Goal: Transaction & Acquisition: Purchase product/service

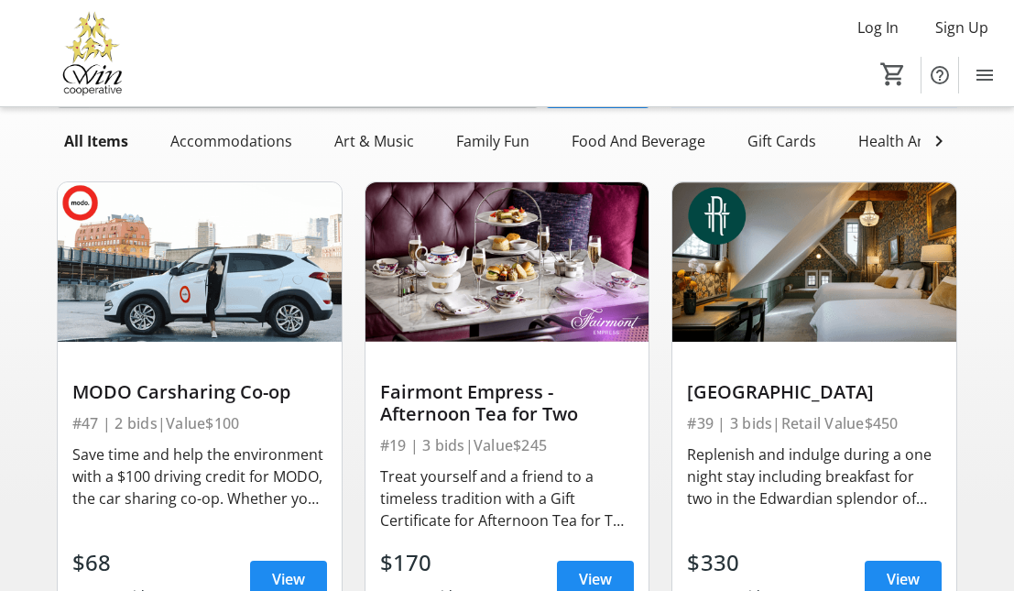
scroll to position [104, 0]
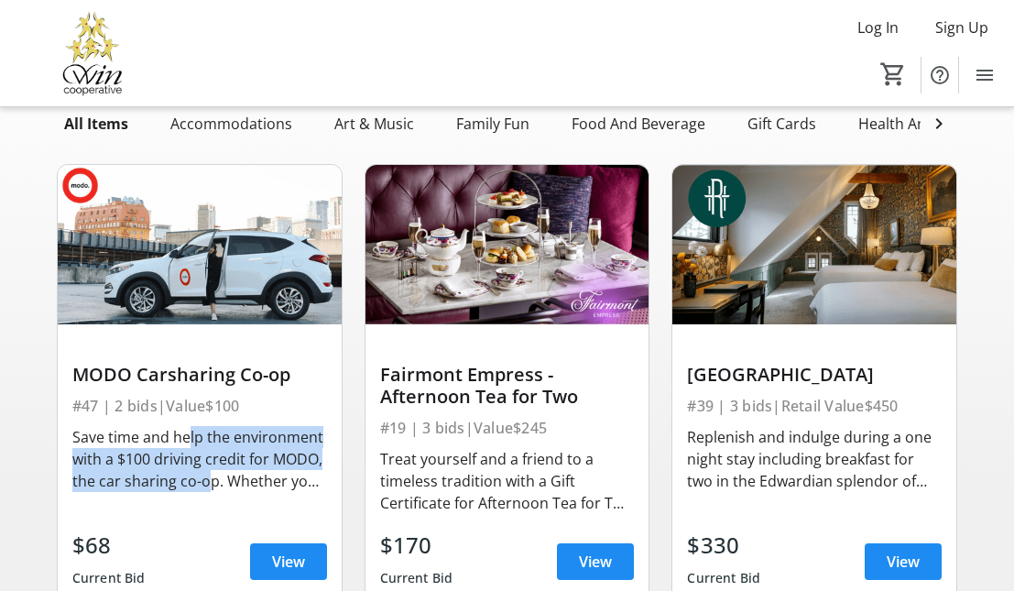
drag, startPoint x: 181, startPoint y: 443, endPoint x: 201, endPoint y: 476, distance: 38.6
click at [201, 476] on div "Save time and help the environment with a $100 driving credit for MODO, the car…" at bounding box center [199, 459] width 255 height 66
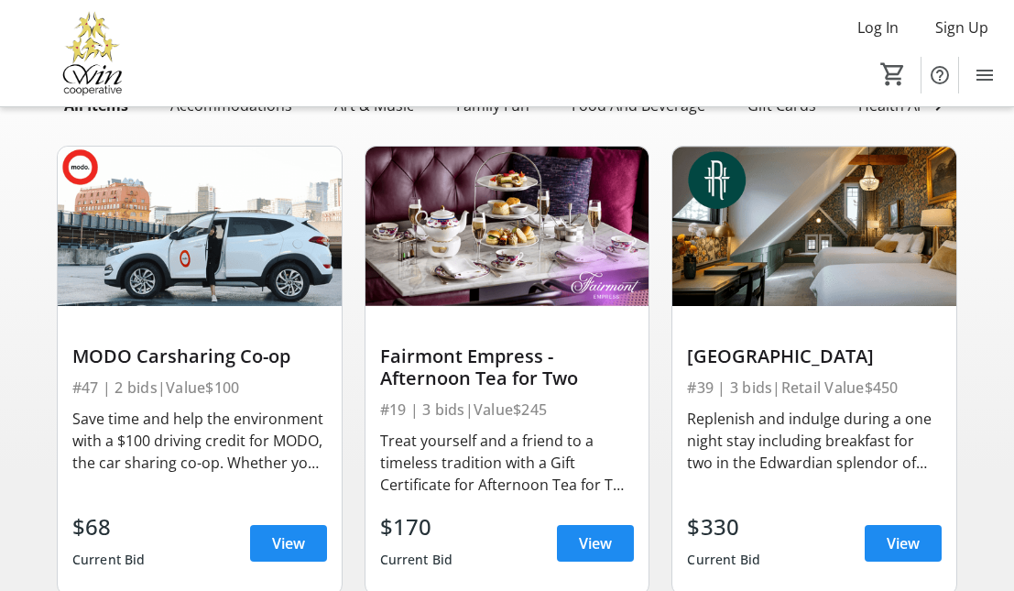
scroll to position [147, 0]
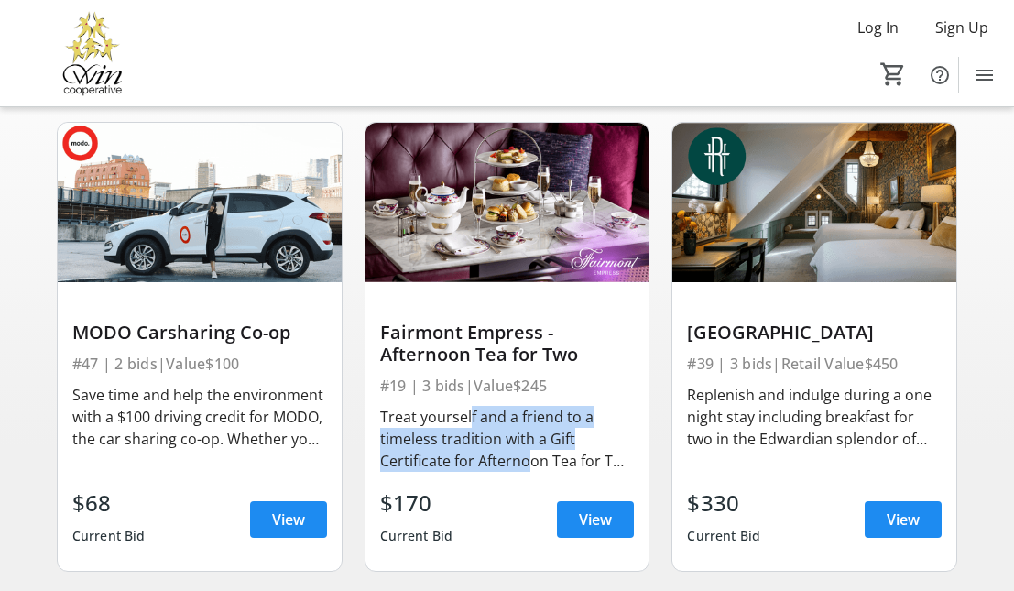
drag, startPoint x: 462, startPoint y: 408, endPoint x: 521, endPoint y: 462, distance: 80.4
click at [522, 464] on div "Treat yourself and a friend to a timeless tradition with a Gift Certificate for…" at bounding box center [507, 439] width 255 height 66
click at [521, 462] on div "Treat yourself and a friend to a timeless tradition with a Gift Certificate for…" at bounding box center [507, 439] width 255 height 66
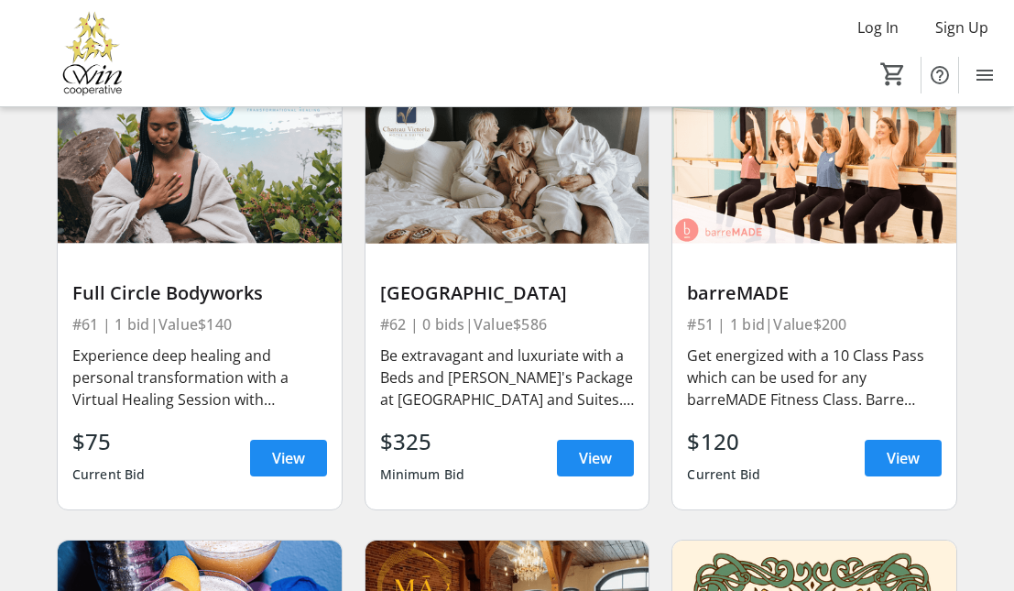
scroll to position [1148, 0]
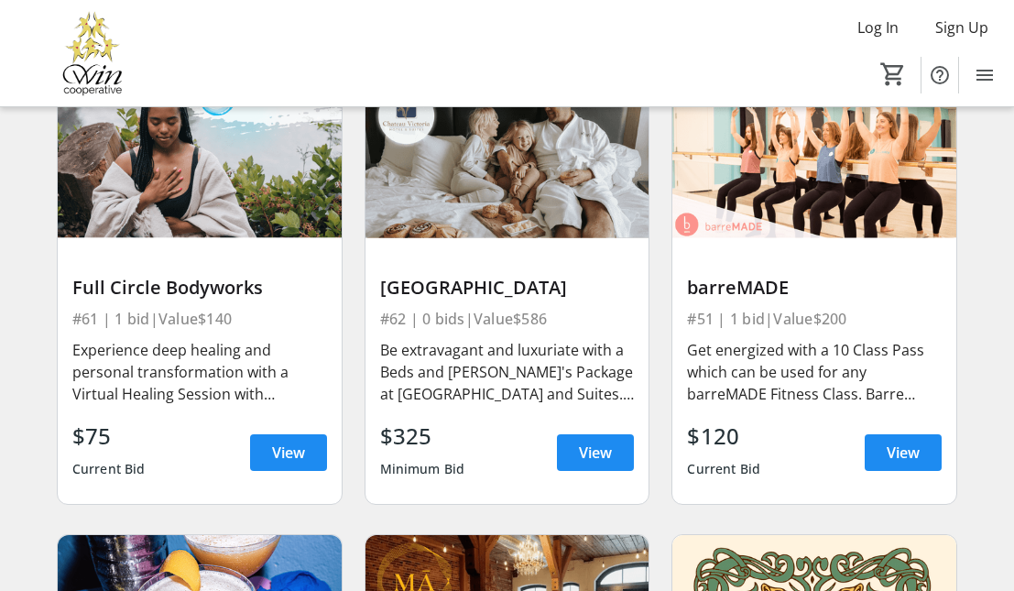
click at [508, 370] on div "Be extravagant and luxuriate with a Beds and [PERSON_NAME]'s Package at [GEOGRA…" at bounding box center [507, 372] width 255 height 66
click at [606, 447] on span "View" at bounding box center [595, 452] width 33 height 22
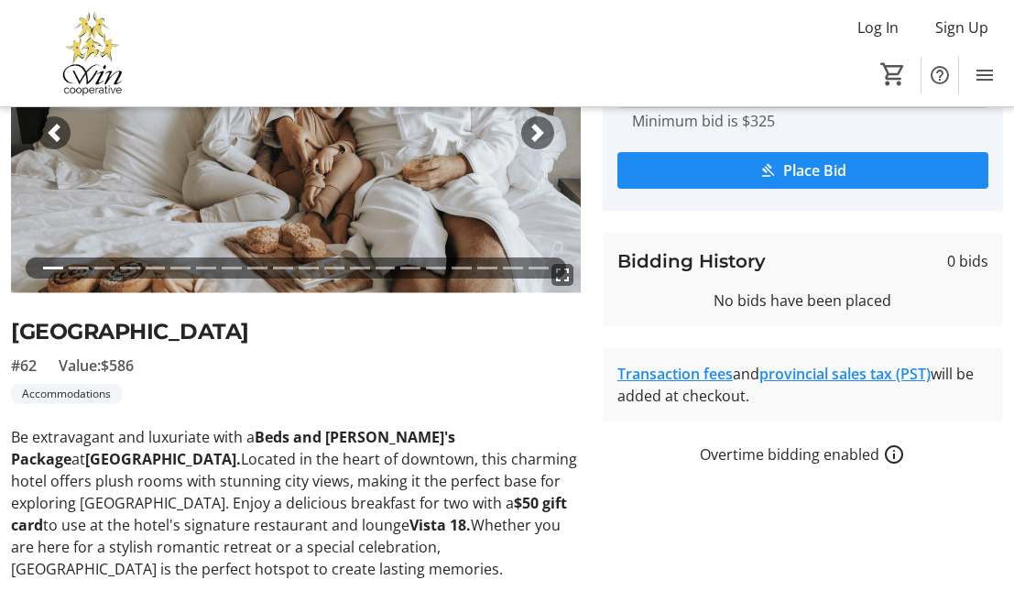
scroll to position [202, 0]
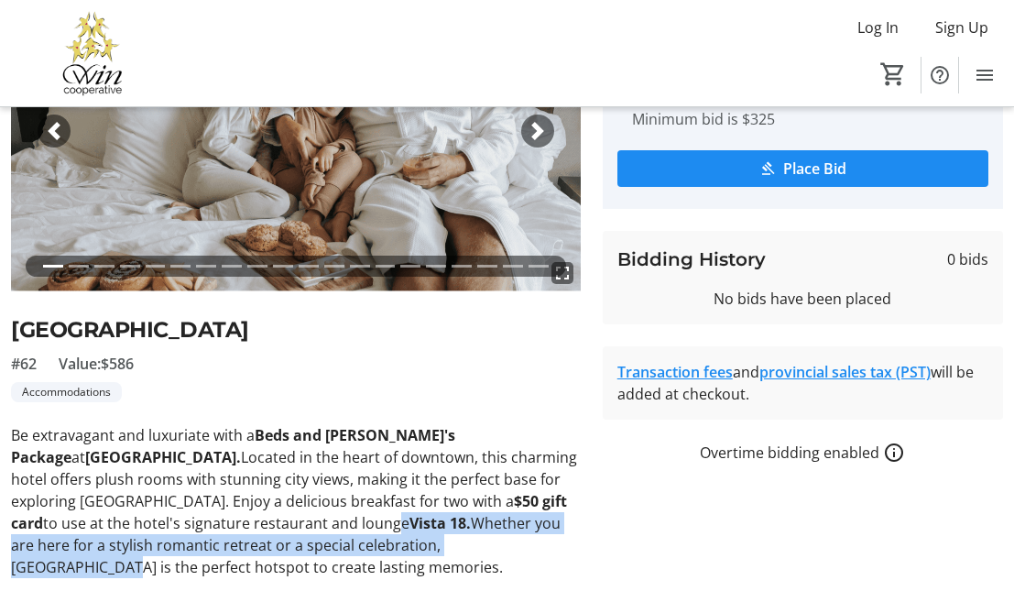
drag, startPoint x: 298, startPoint y: 513, endPoint x: 438, endPoint y: 554, distance: 146.0
click at [439, 554] on p "Be extravagant and luxuriate with a Beds and [PERSON_NAME]'s Package at [GEOGRA…" at bounding box center [296, 501] width 570 height 154
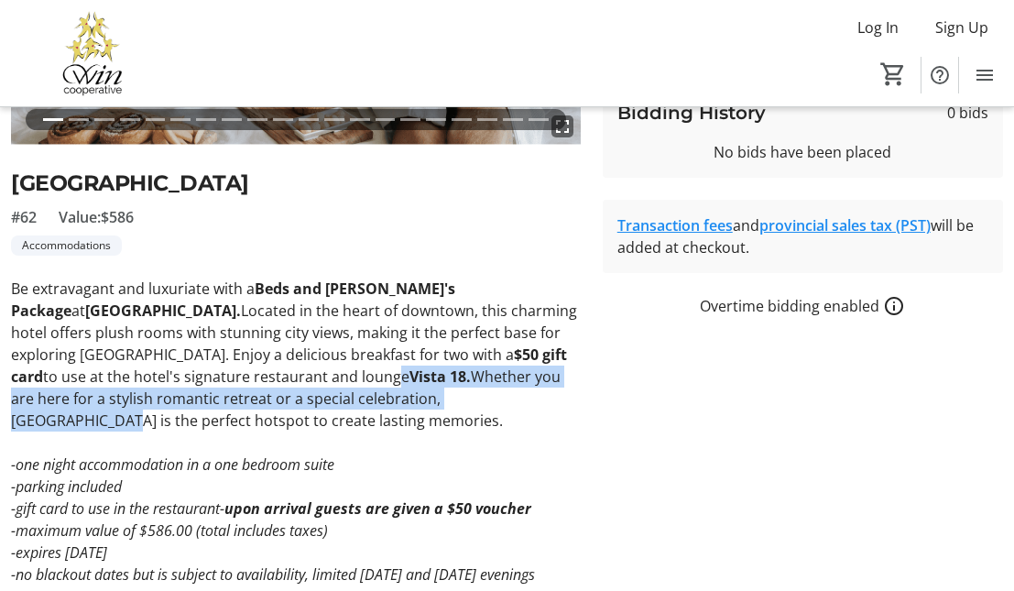
scroll to position [382, 0]
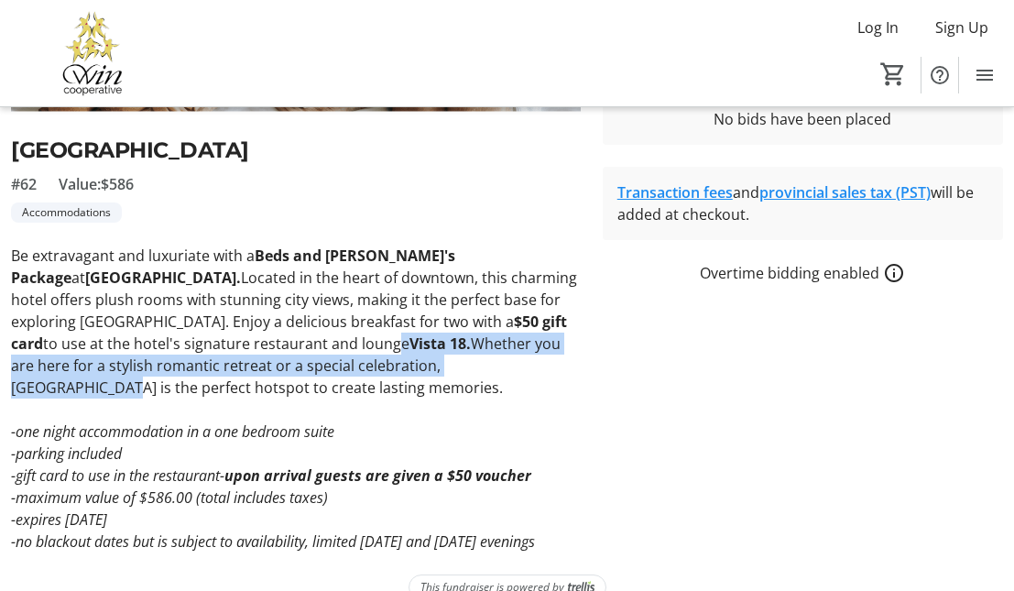
drag, startPoint x: 193, startPoint y: 430, endPoint x: 302, endPoint y: 558, distance: 167.6
click at [302, 558] on div "Auction Home / View Item fullscreen fullscreen fullscreen fullscreen fullscreen…" at bounding box center [507, 173] width 1014 height 896
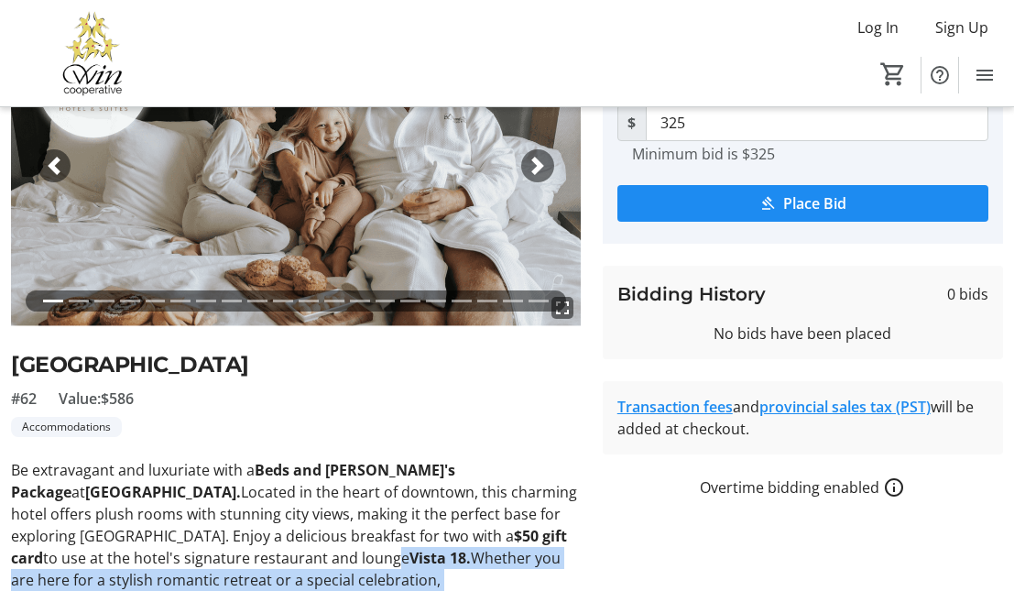
scroll to position [0, 0]
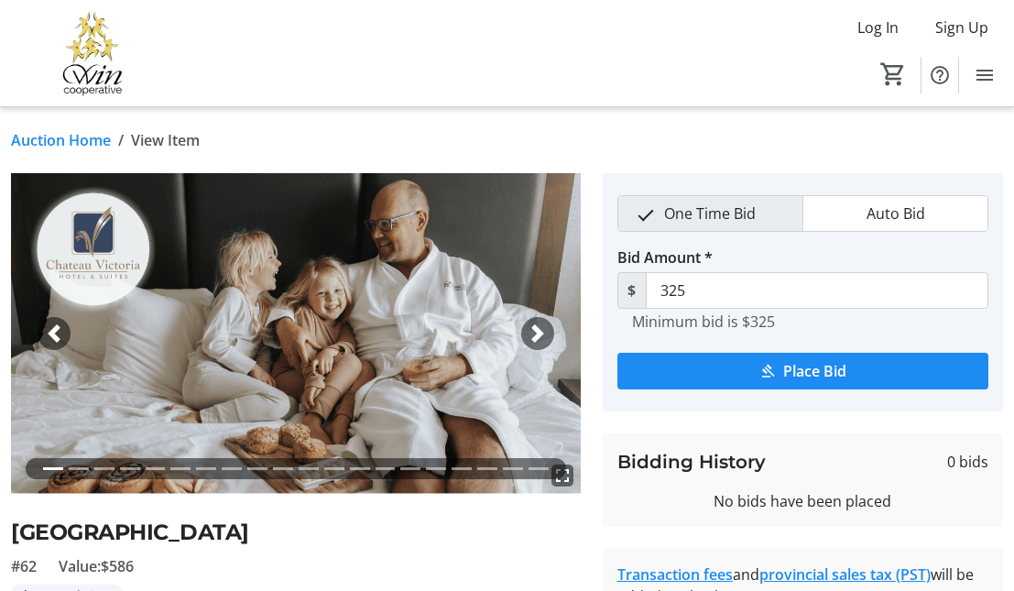
click at [50, 328] on span "button" at bounding box center [54, 333] width 18 height 18
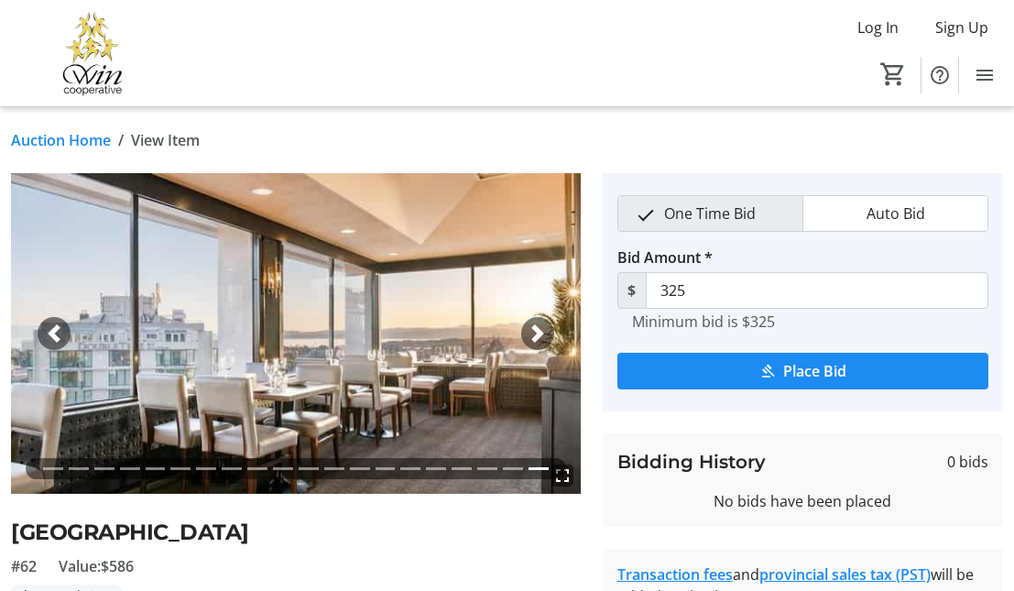
click at [52, 322] on div "Previous" at bounding box center [54, 333] width 33 height 33
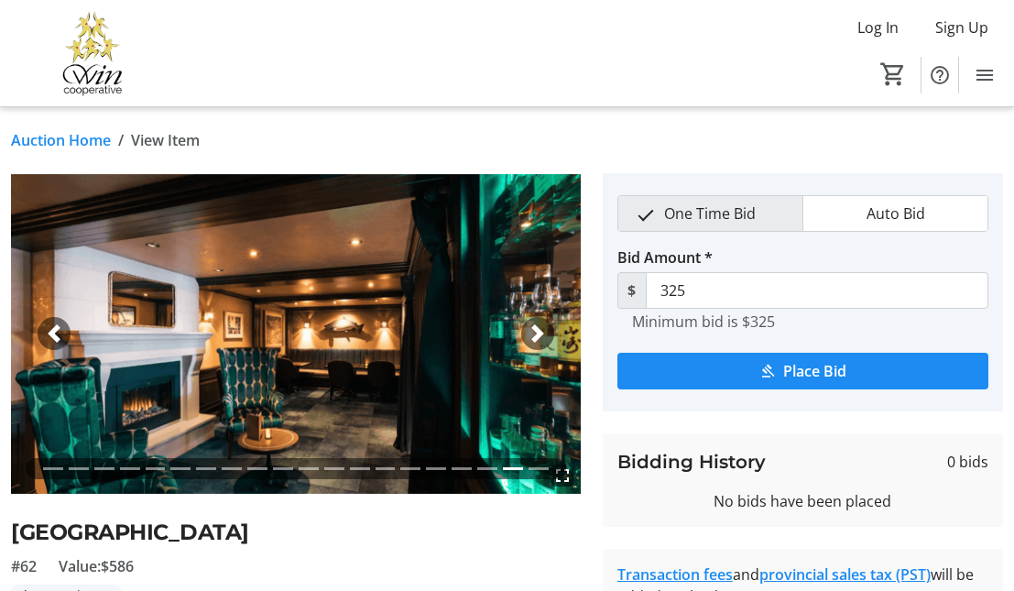
click at [52, 322] on div "Previous" at bounding box center [54, 333] width 33 height 33
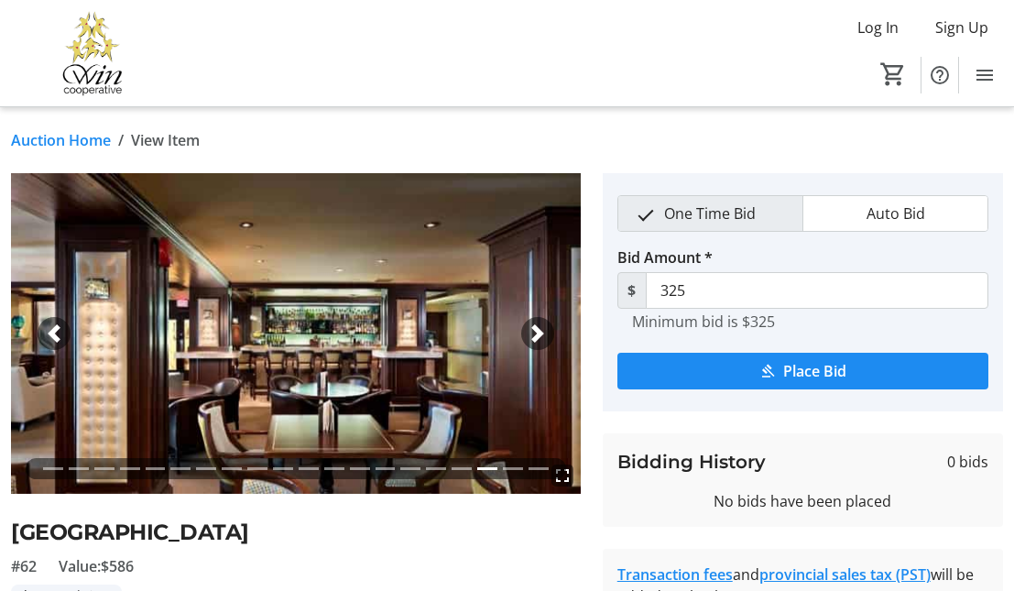
click at [52, 322] on div "Previous" at bounding box center [54, 333] width 33 height 33
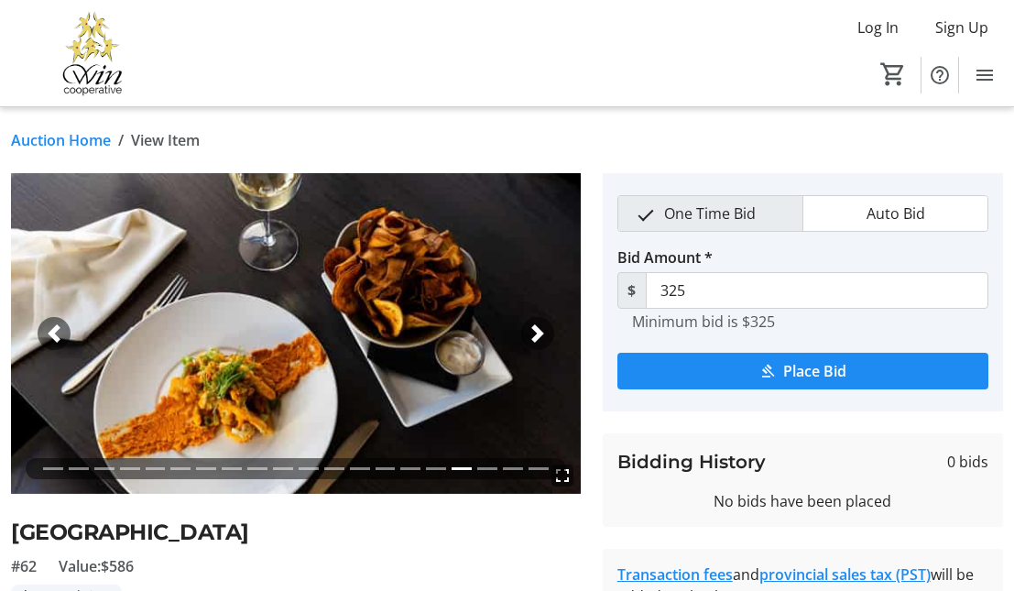
click at [53, 323] on div "Previous" at bounding box center [54, 333] width 33 height 33
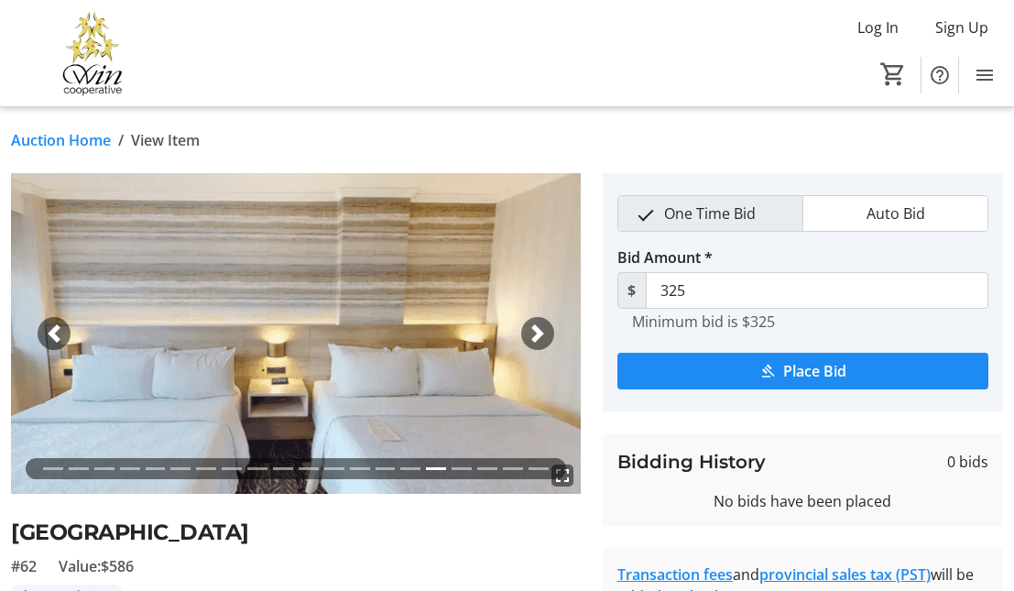
click at [53, 323] on div "Previous" at bounding box center [54, 333] width 33 height 33
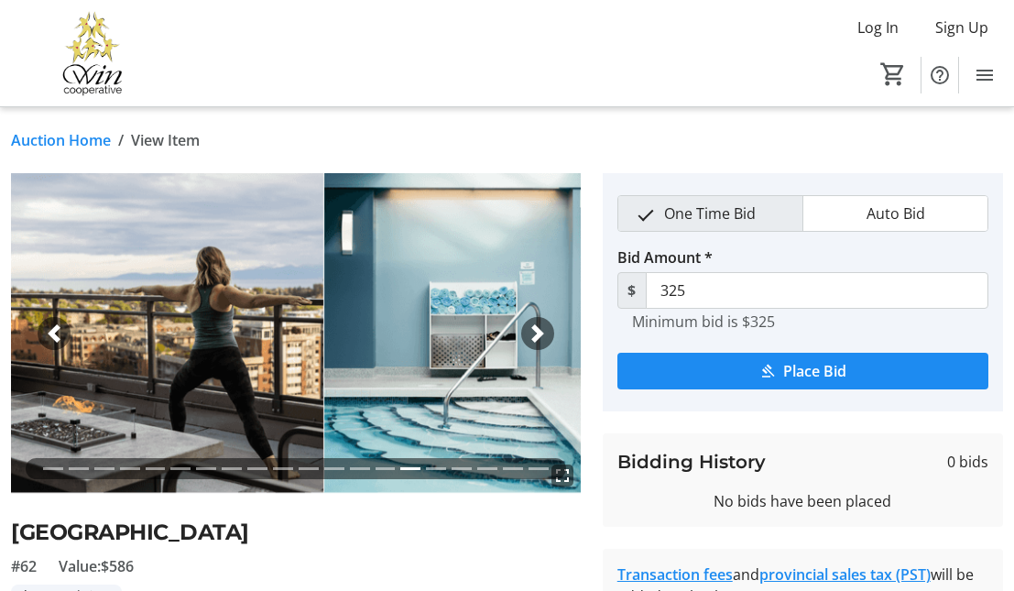
click at [53, 324] on span "button" at bounding box center [54, 333] width 18 height 18
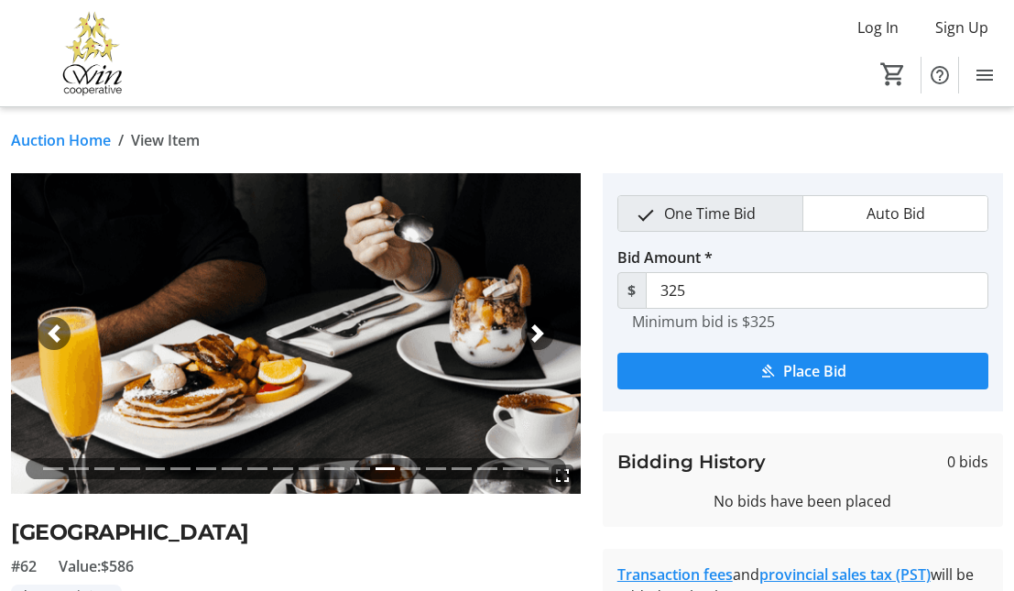
click at [53, 324] on span "button" at bounding box center [54, 333] width 18 height 18
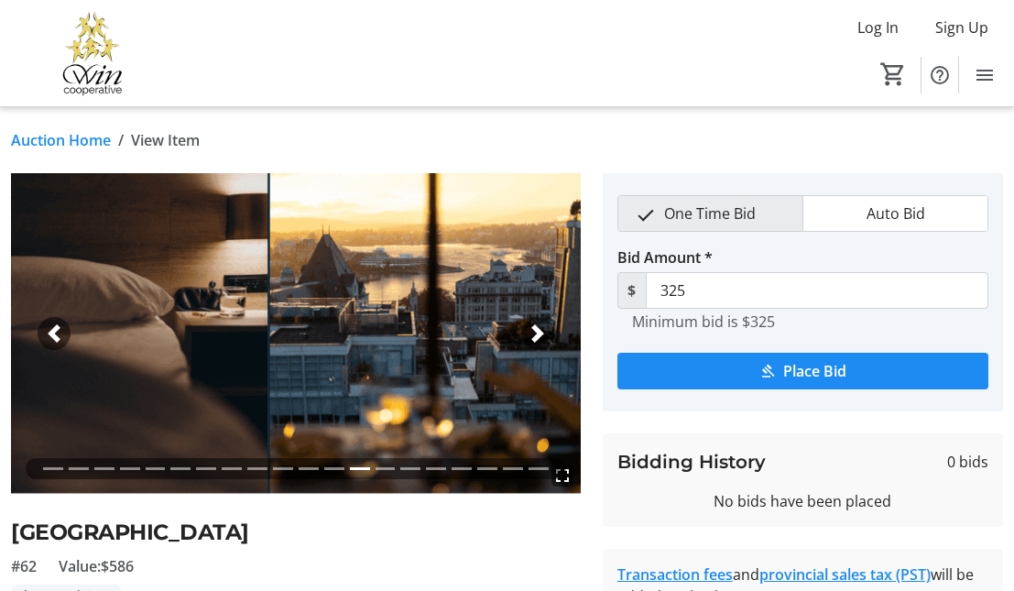
click at [53, 324] on span "button" at bounding box center [54, 333] width 18 height 18
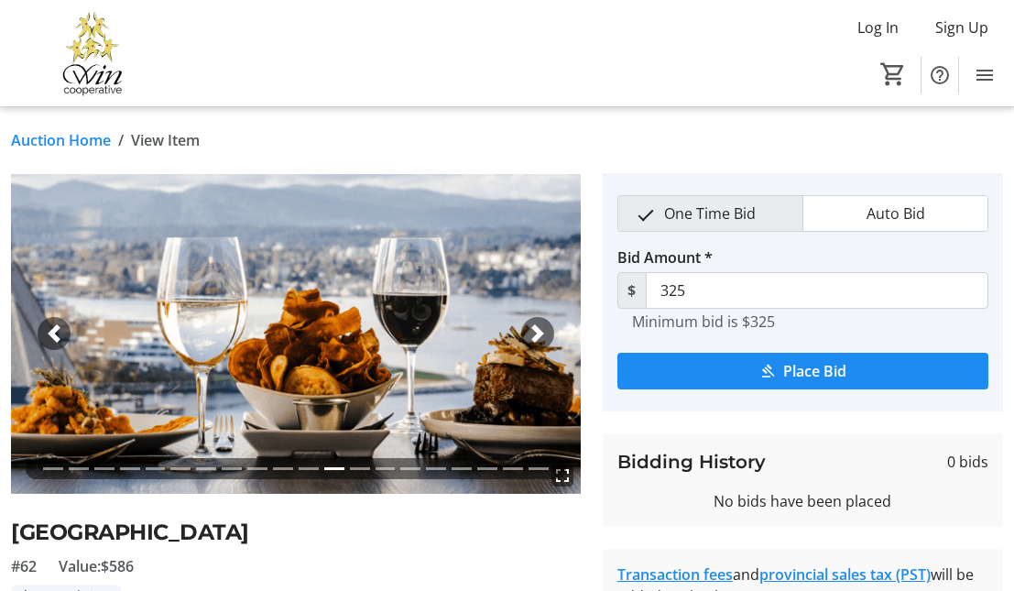
click at [53, 323] on div "Previous" at bounding box center [54, 333] width 33 height 33
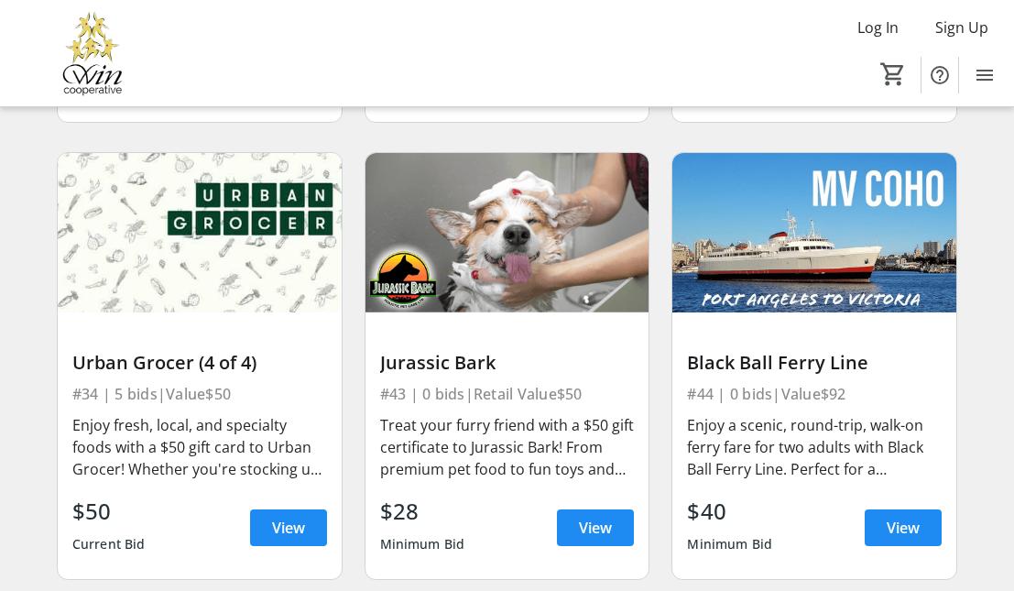
scroll to position [8121, 0]
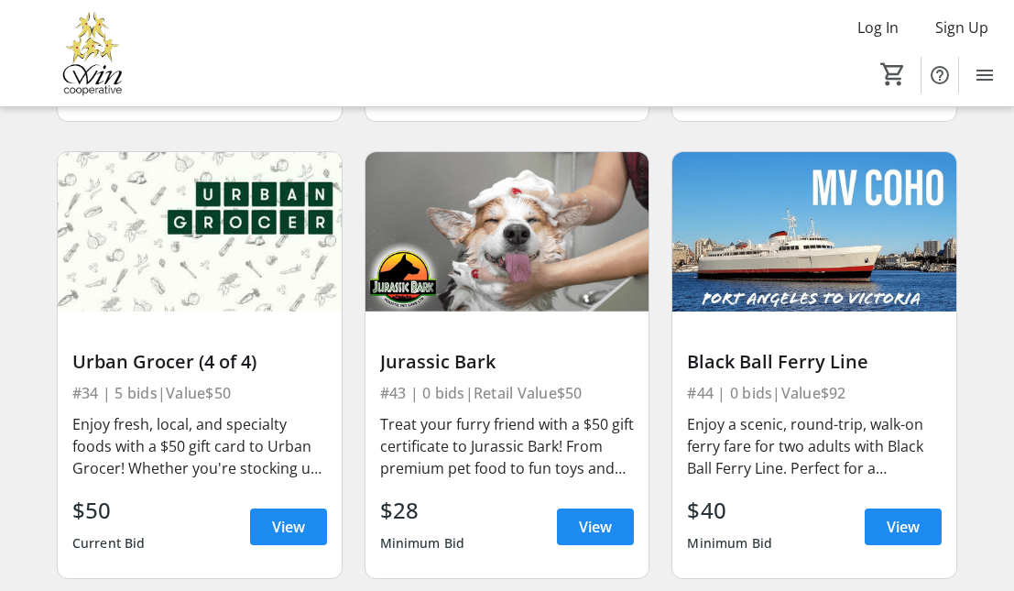
click at [804, 351] on div "Black Ball Ferry Line" at bounding box center [814, 362] width 255 height 22
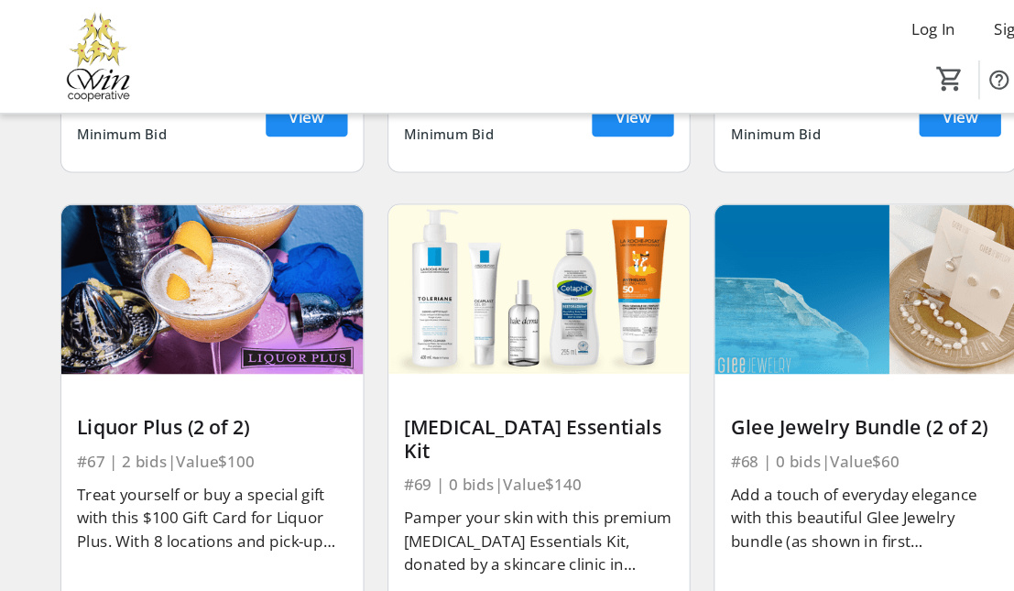
scroll to position [10451, 0]
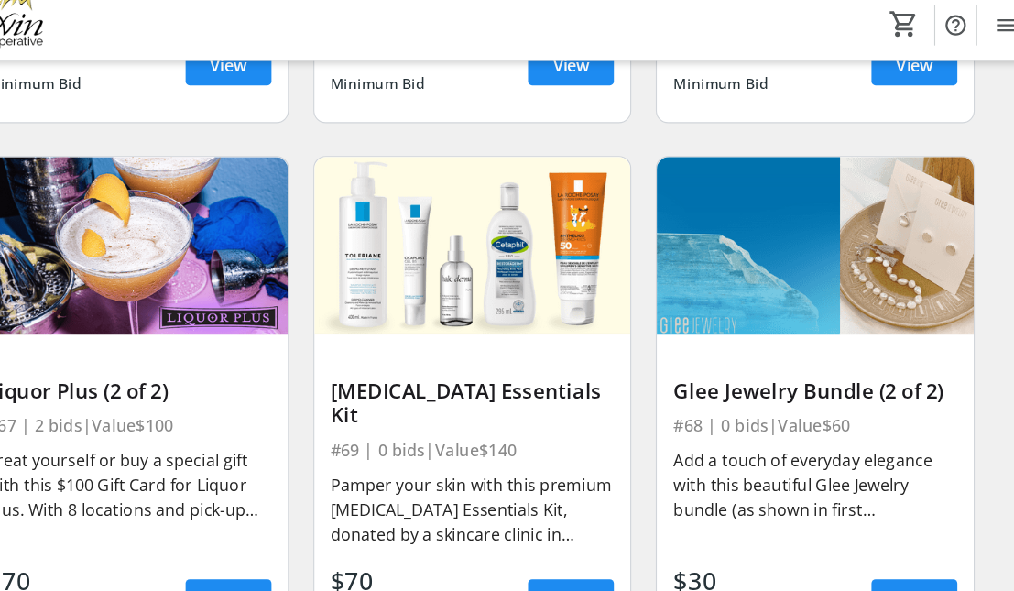
click at [809, 459] on div "Add a touch of everyday elegance with this beautiful Glee Jewelry bundle (as sh…" at bounding box center [814, 487] width 255 height 66
click at [926, 568] on span at bounding box center [902, 590] width 77 height 44
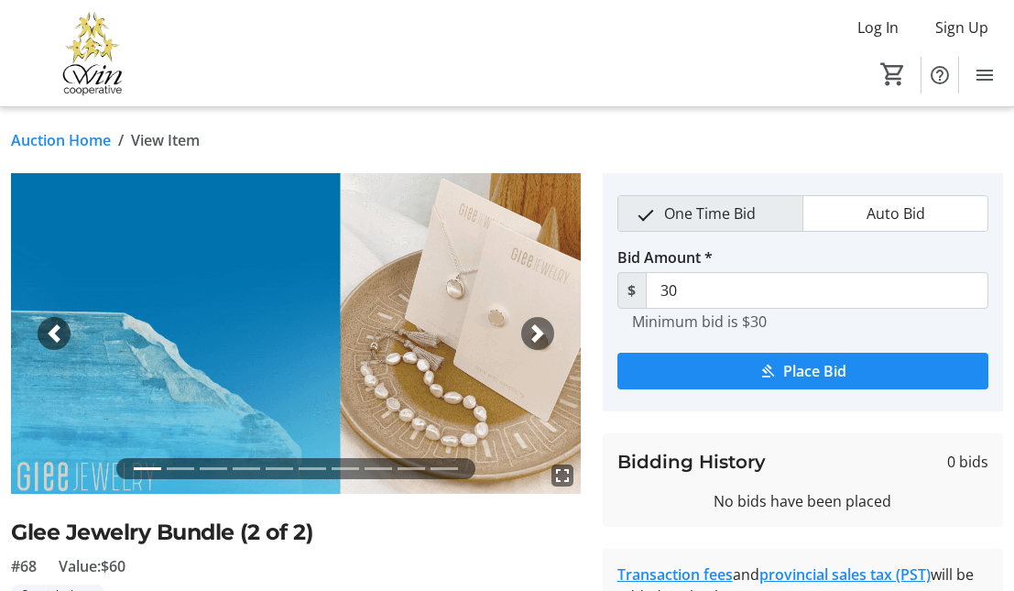
click at [542, 330] on span "button" at bounding box center [537, 333] width 18 height 18
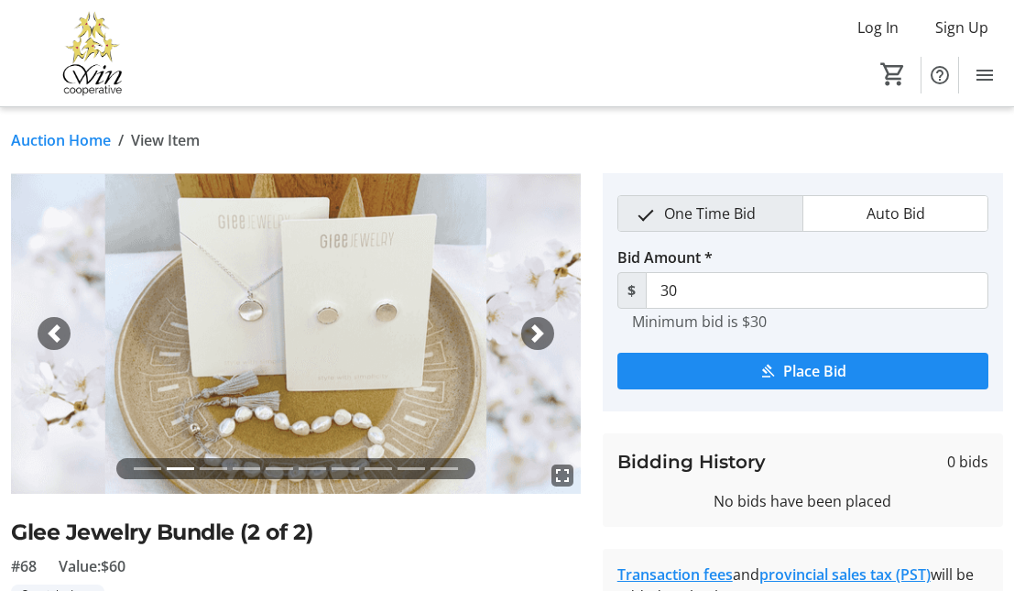
click at [540, 330] on span "button" at bounding box center [537, 333] width 18 height 18
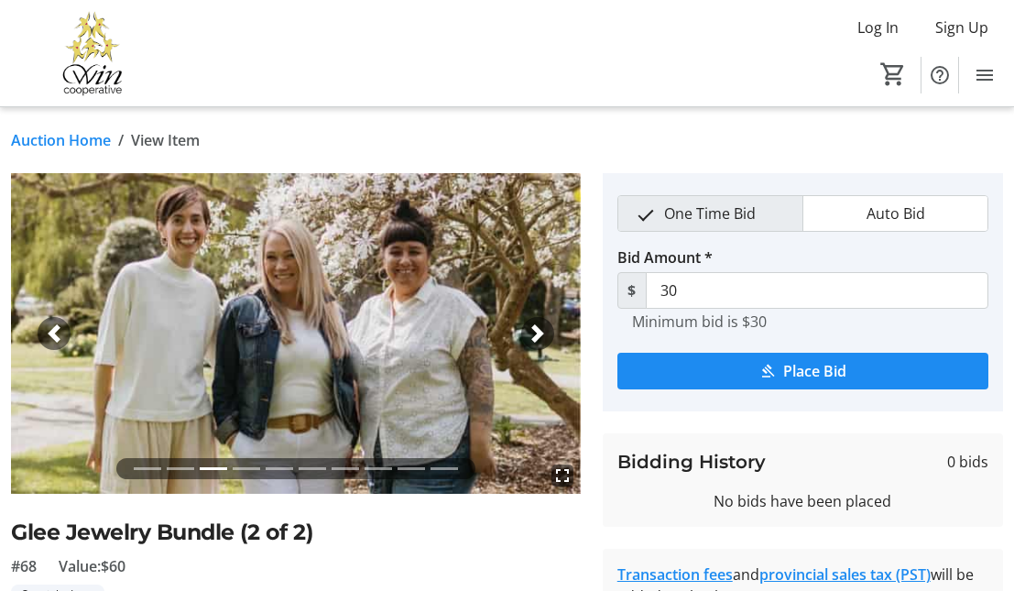
click at [540, 330] on span "button" at bounding box center [537, 333] width 18 height 18
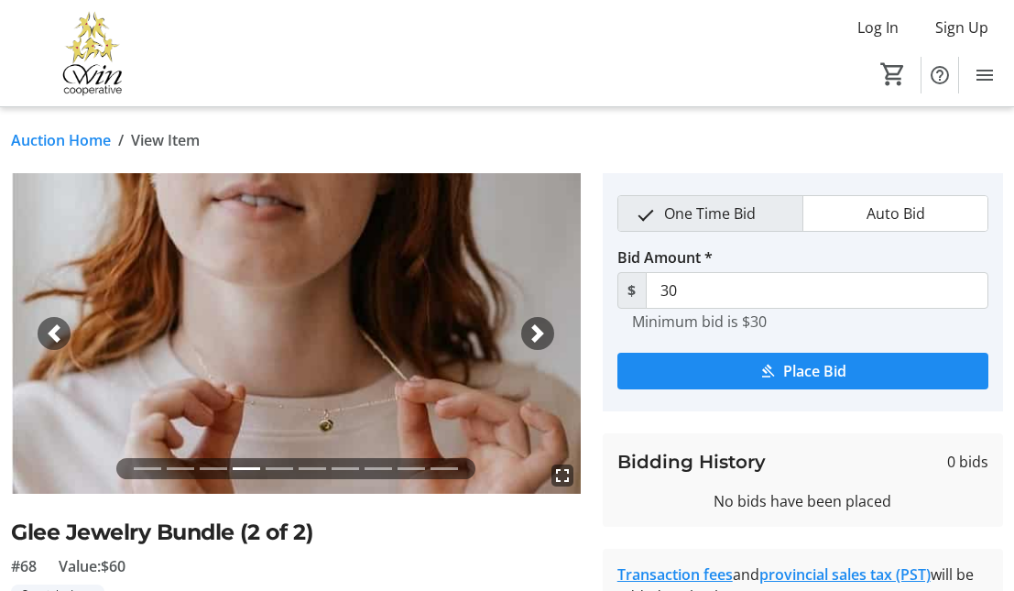
click at [541, 328] on span "button" at bounding box center [537, 333] width 18 height 18
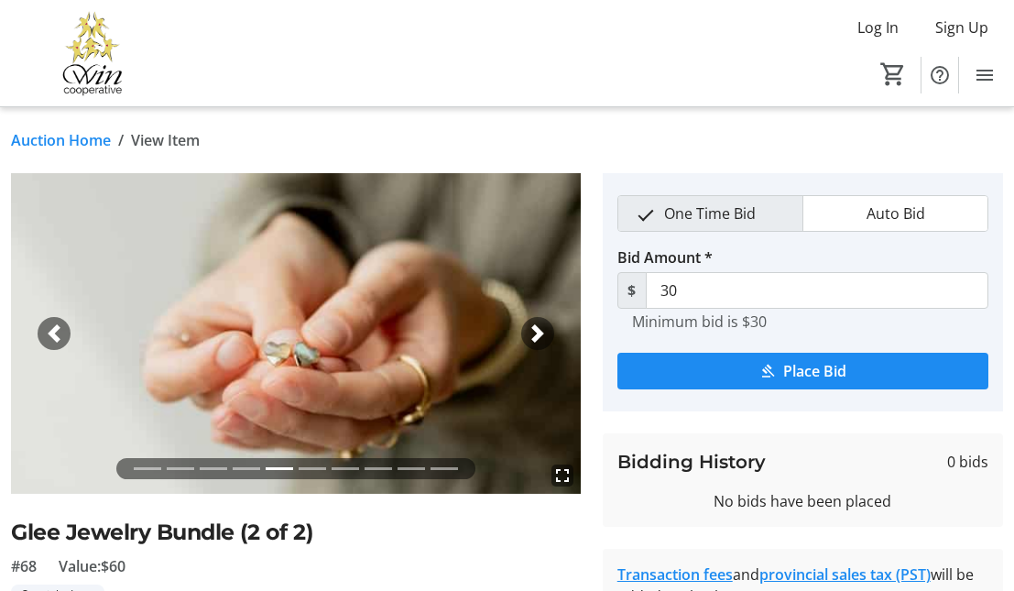
click at [541, 328] on span "button" at bounding box center [537, 333] width 18 height 18
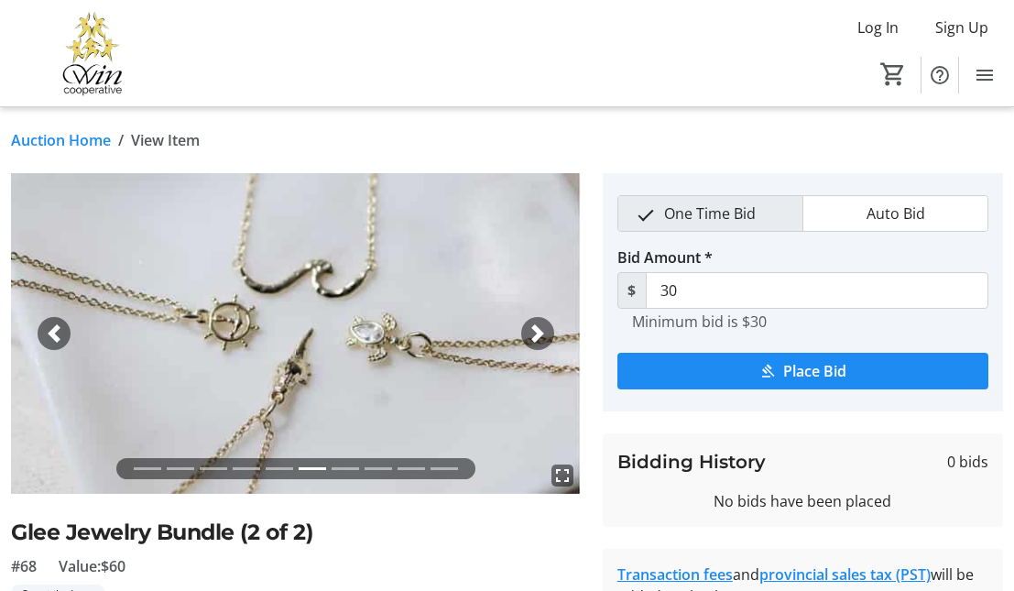
click at [541, 327] on span "button" at bounding box center [537, 333] width 18 height 18
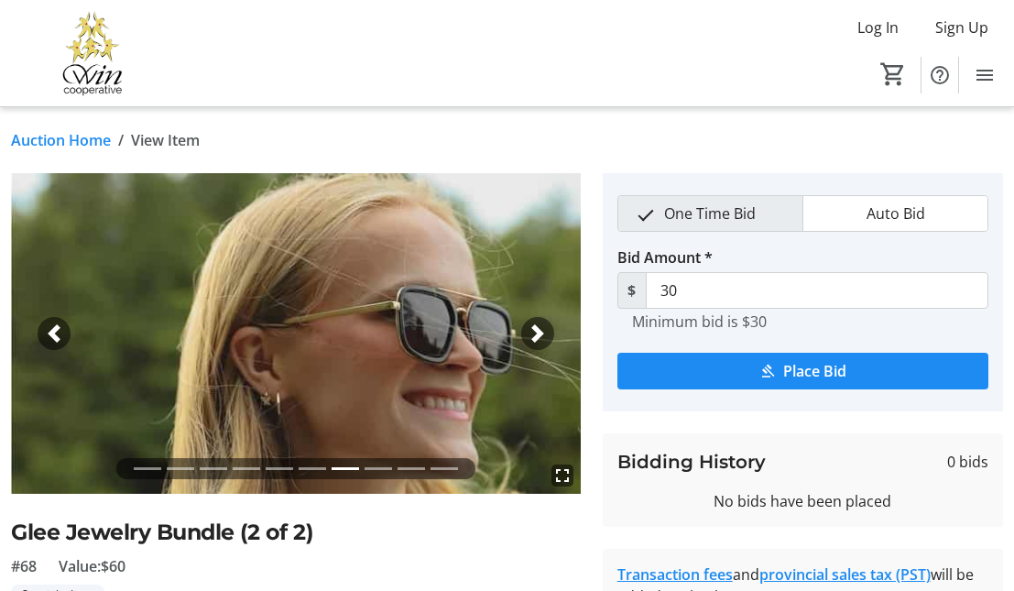
click at [540, 327] on span "button" at bounding box center [537, 333] width 18 height 18
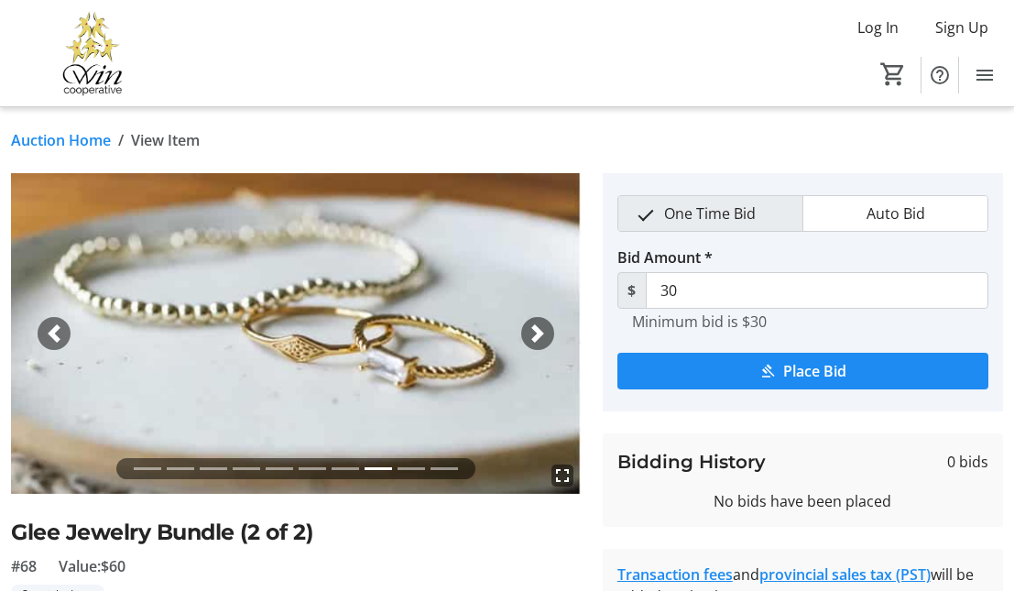
click at [540, 326] on span "button" at bounding box center [537, 333] width 18 height 18
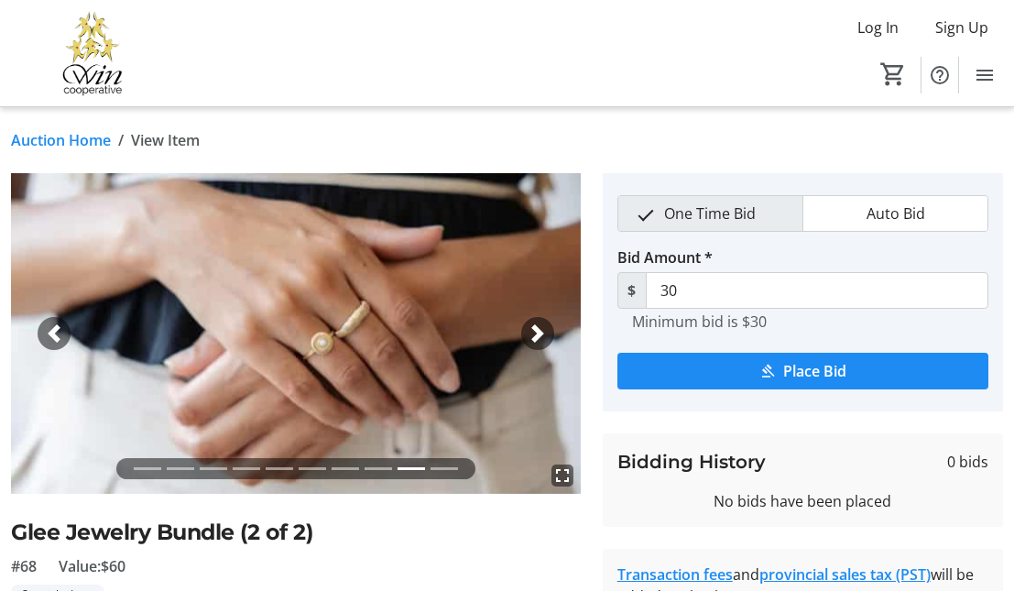
click at [43, 336] on div "Previous" at bounding box center [54, 333] width 33 height 33
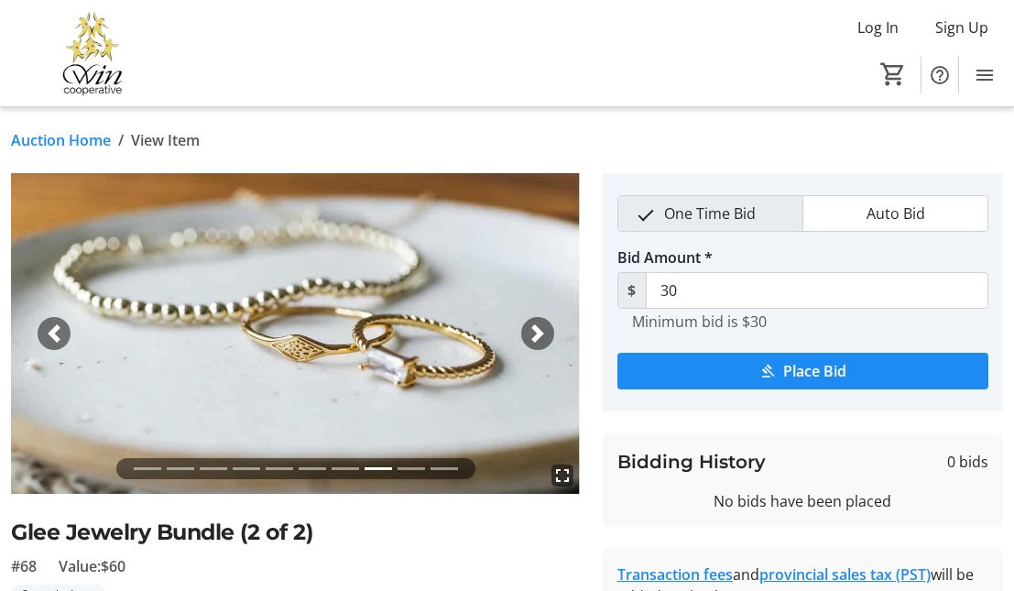
click at [43, 336] on div "Previous" at bounding box center [54, 333] width 33 height 33
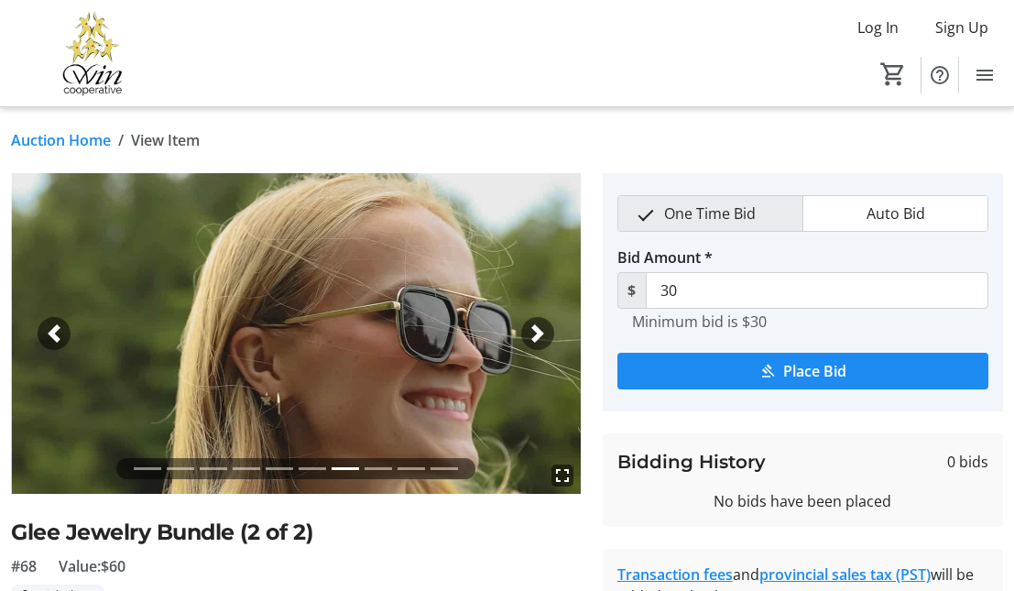
click at [545, 337] on span "button" at bounding box center [537, 333] width 18 height 18
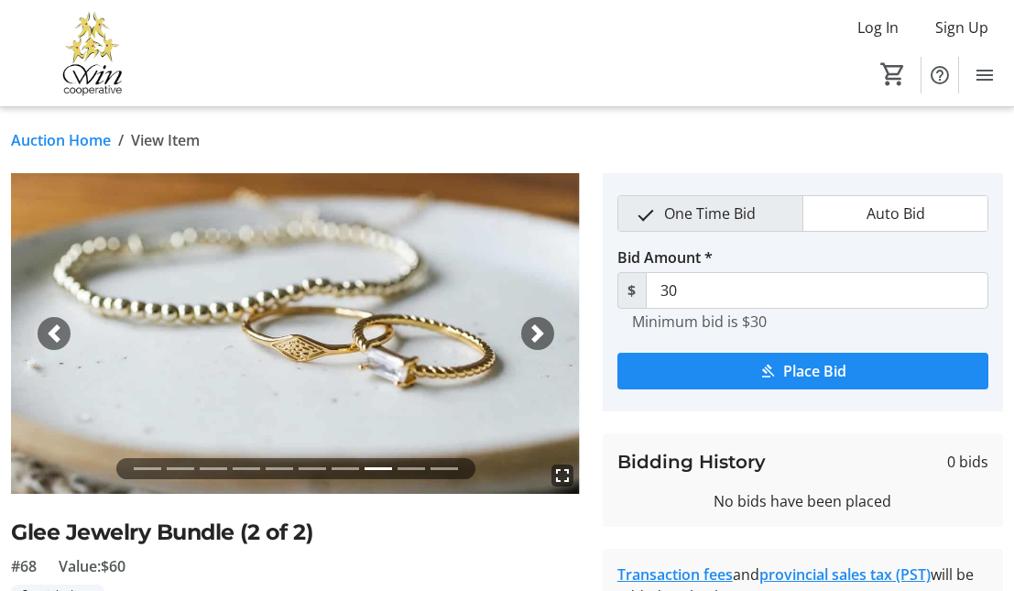
click at [545, 337] on span "button" at bounding box center [537, 333] width 18 height 18
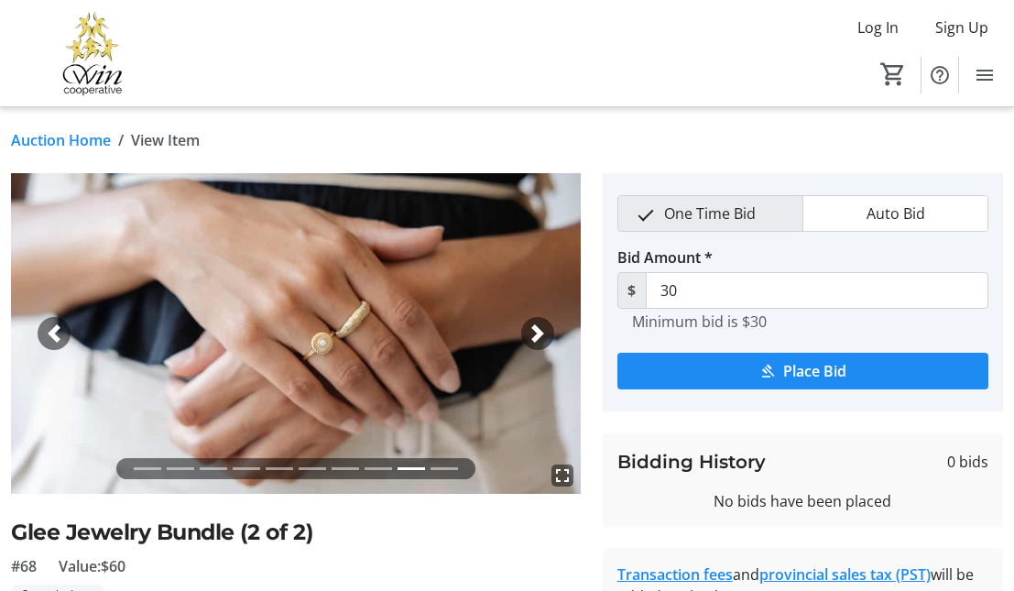
click at [545, 336] on span "button" at bounding box center [537, 333] width 18 height 18
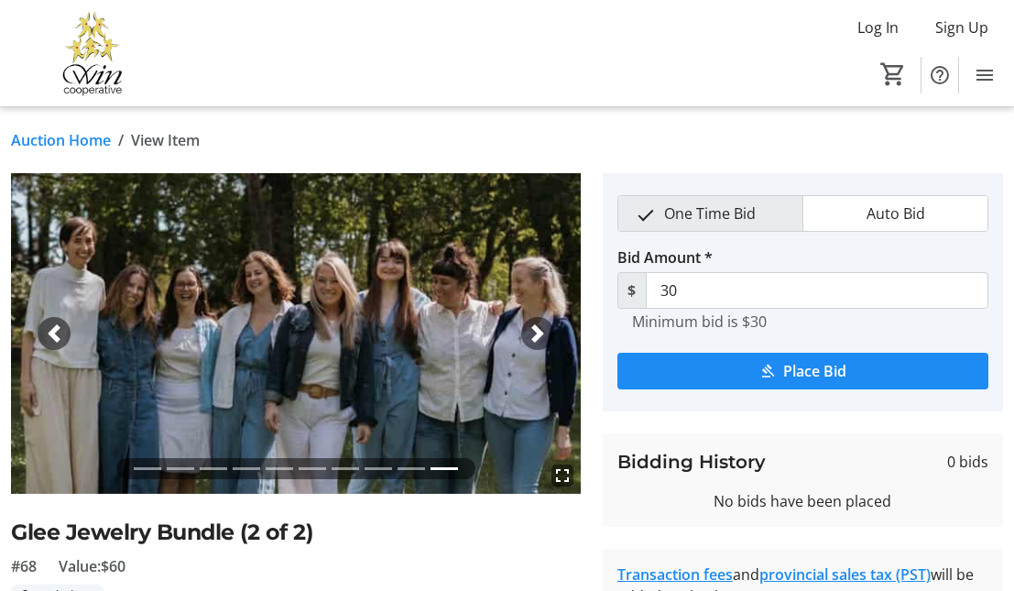
click at [545, 334] on span "button" at bounding box center [537, 333] width 18 height 18
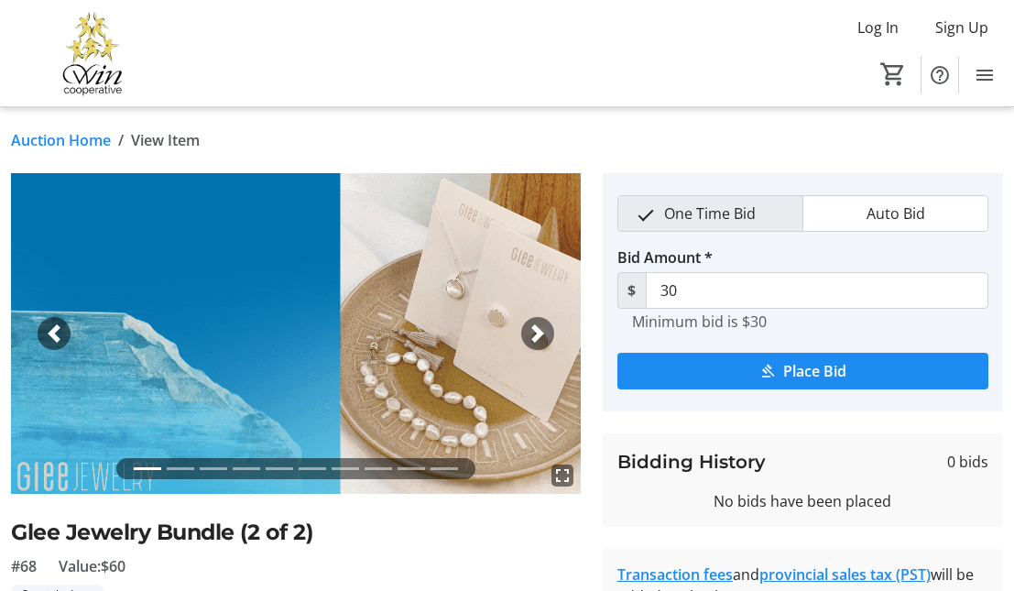
click at [545, 334] on span "button" at bounding box center [537, 333] width 18 height 18
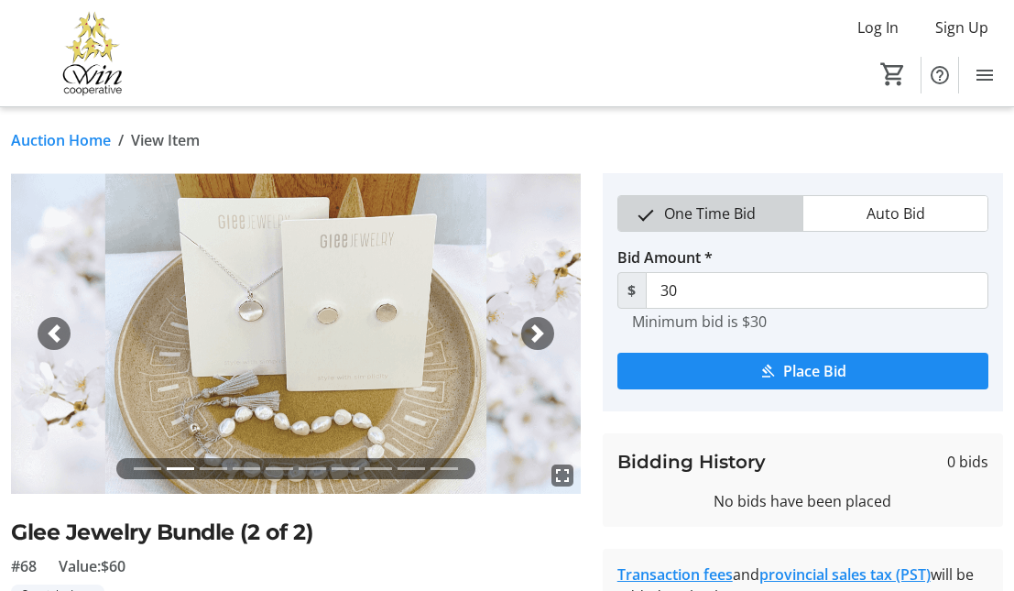
click at [730, 224] on span "One Time Bid" at bounding box center [710, 213] width 114 height 35
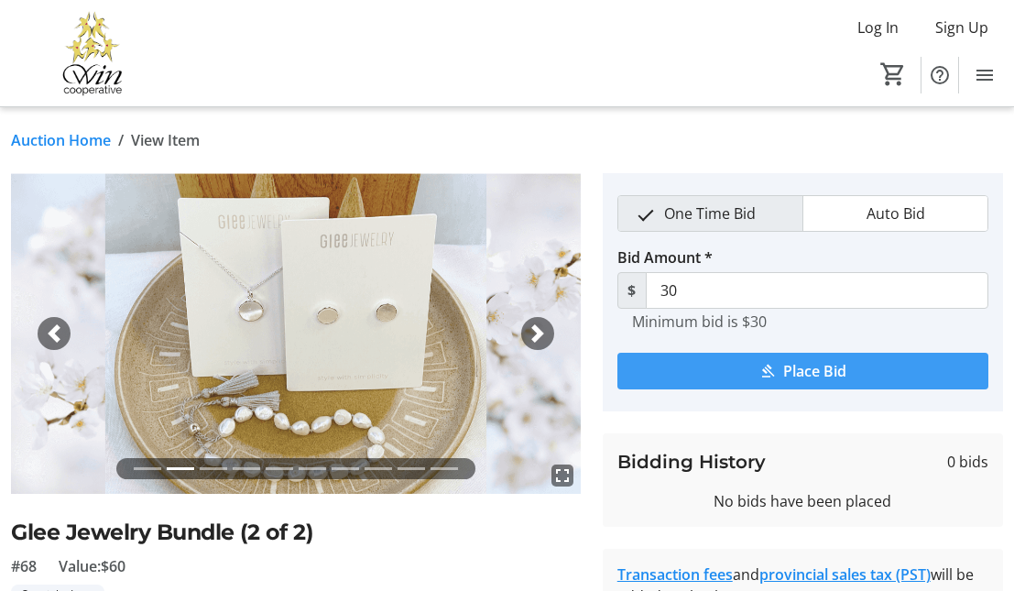
click at [766, 369] on mat-icon "submit" at bounding box center [767, 371] width 16 height 16
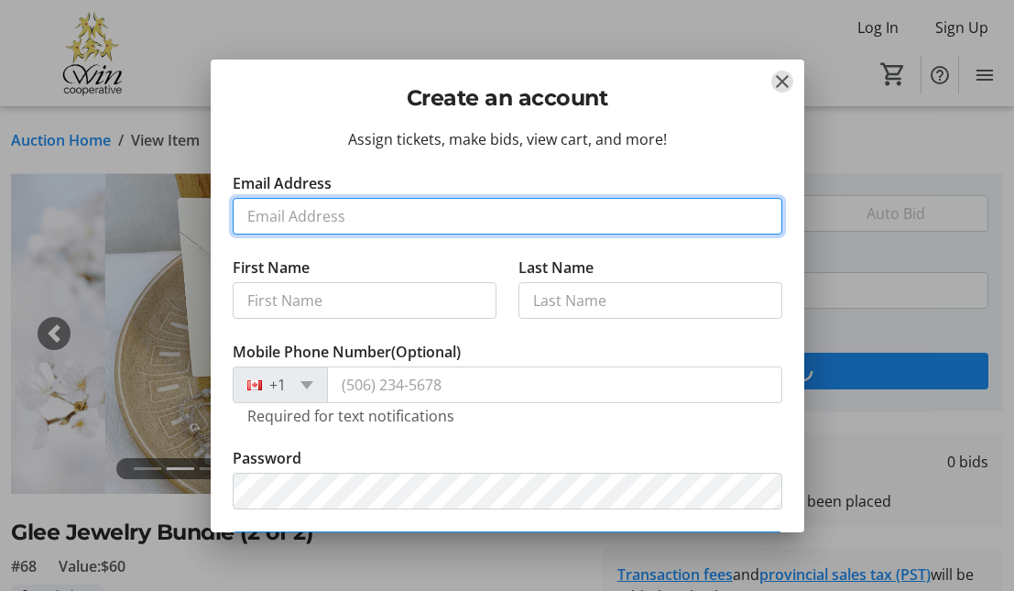
click at [449, 218] on input "Email Address" at bounding box center [507, 216] width 549 height 37
type input "[EMAIL_ADDRESS][DOMAIN_NAME]"
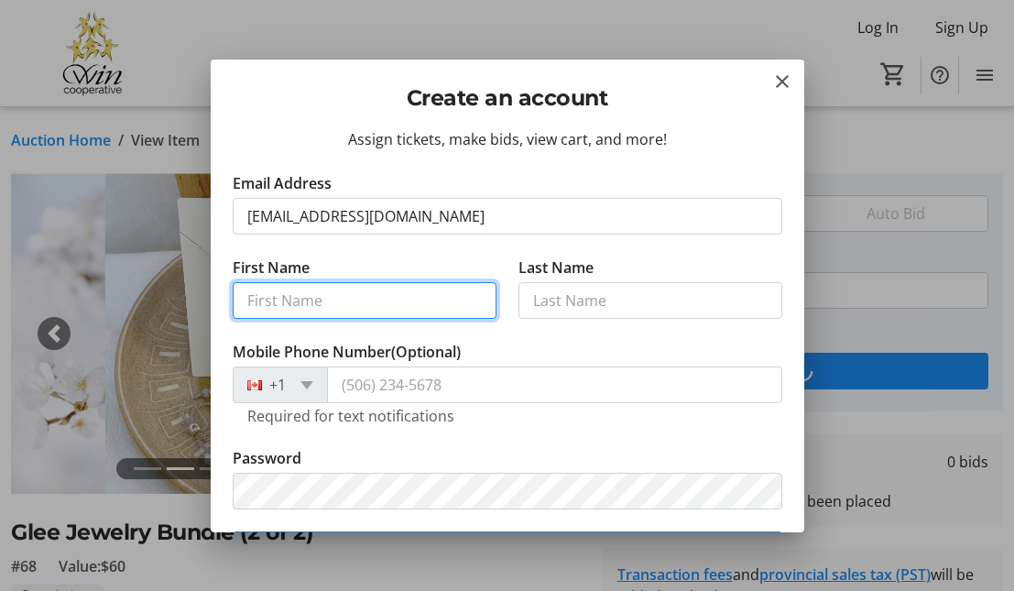
type input "[PERSON_NAME]"
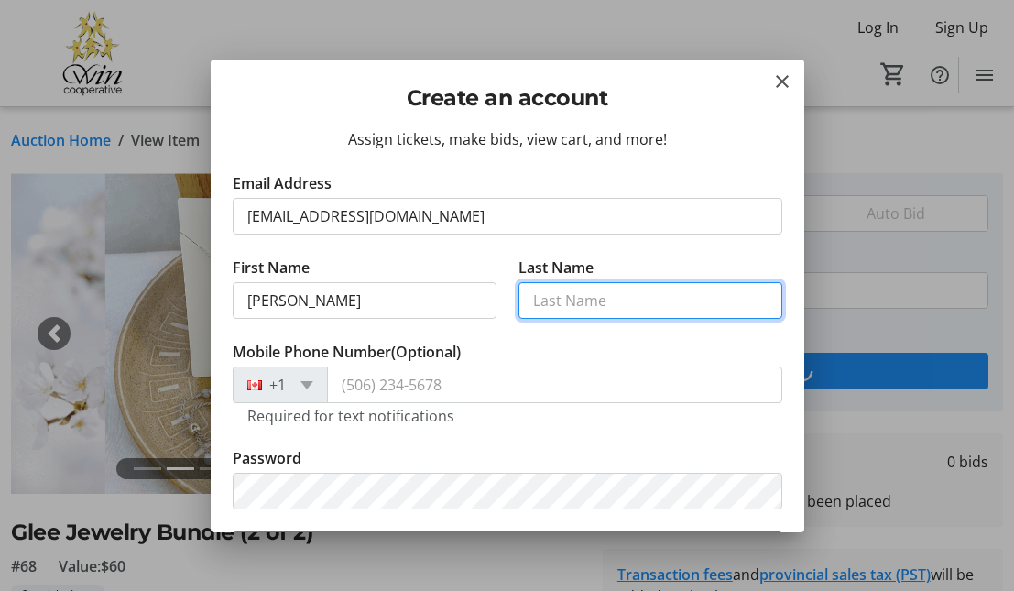
type input "[PERSON_NAME]"
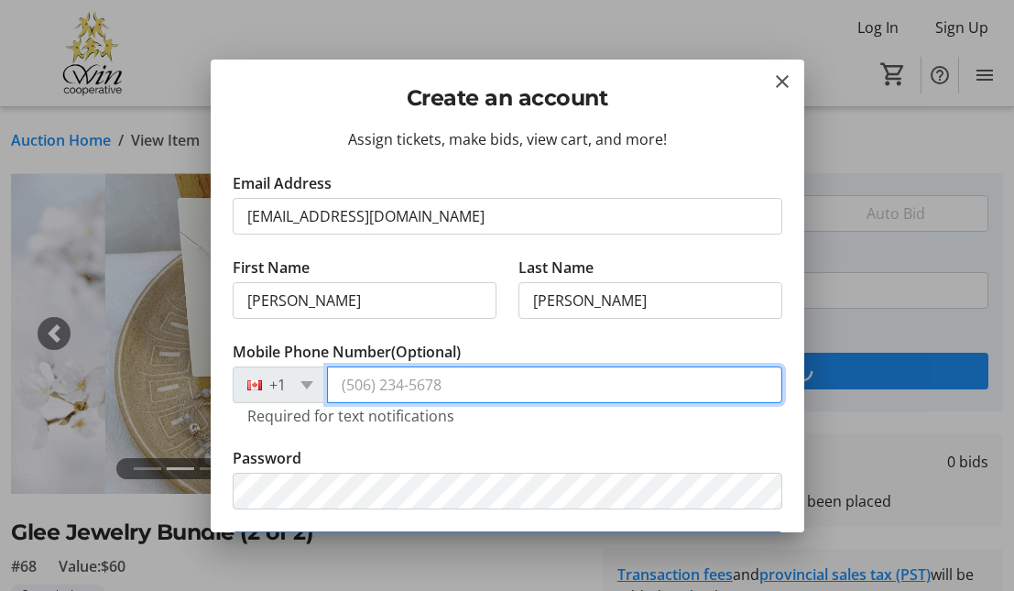
type input "[PHONE_NUMBER]"
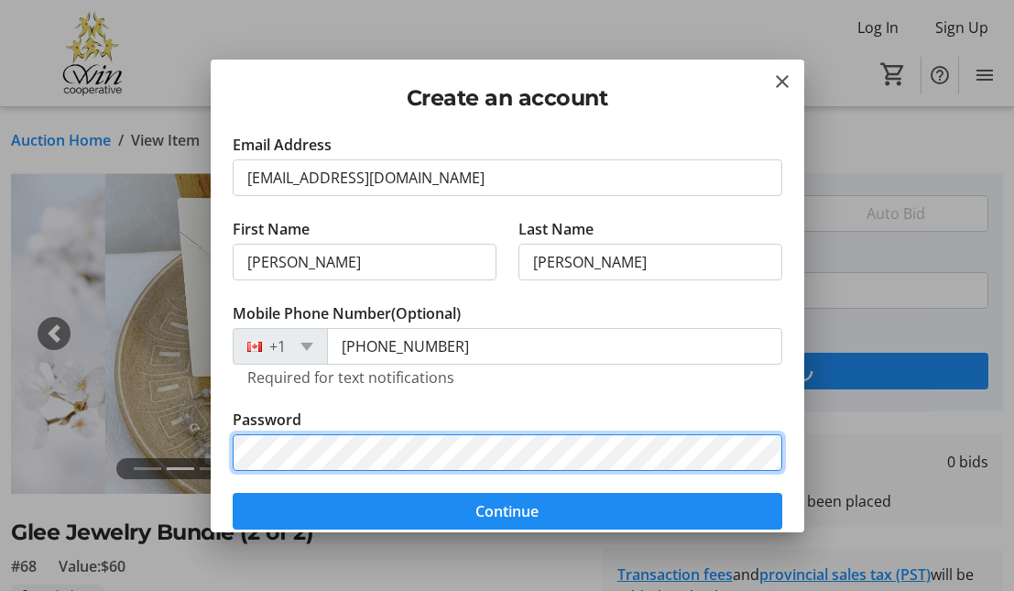
scroll to position [40, 0]
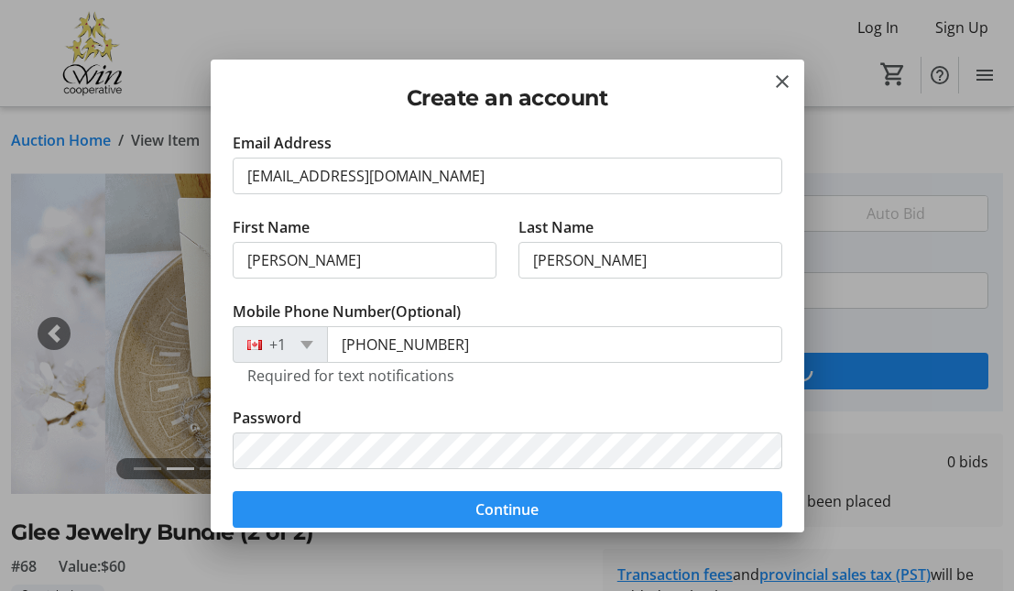
click at [539, 504] on span "submit" at bounding box center [507, 509] width 549 height 44
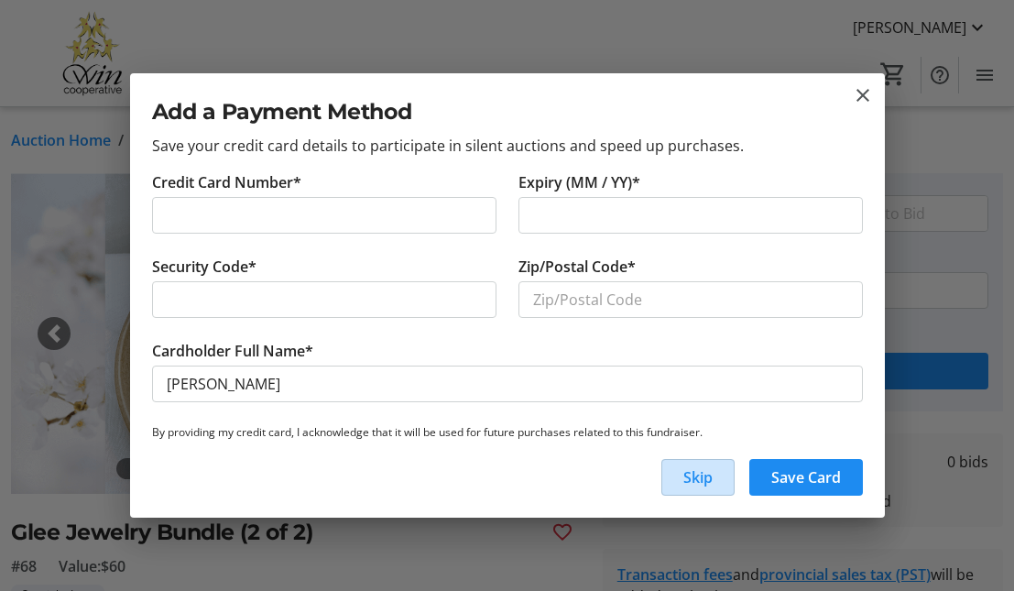
click at [684, 473] on span "Skip" at bounding box center [697, 477] width 29 height 22
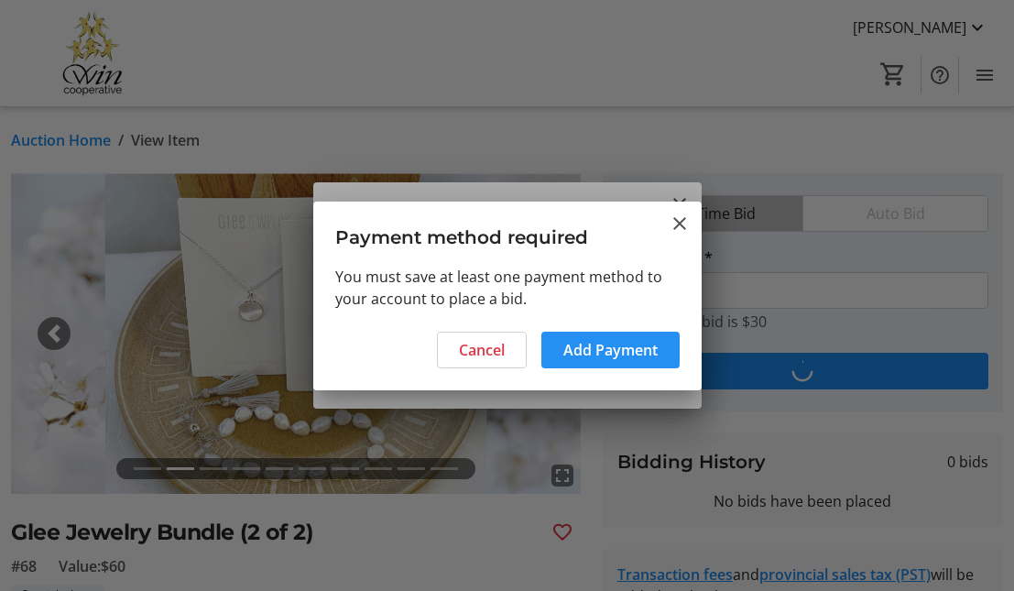
click at [629, 339] on span "Add Payment" at bounding box center [610, 350] width 94 height 22
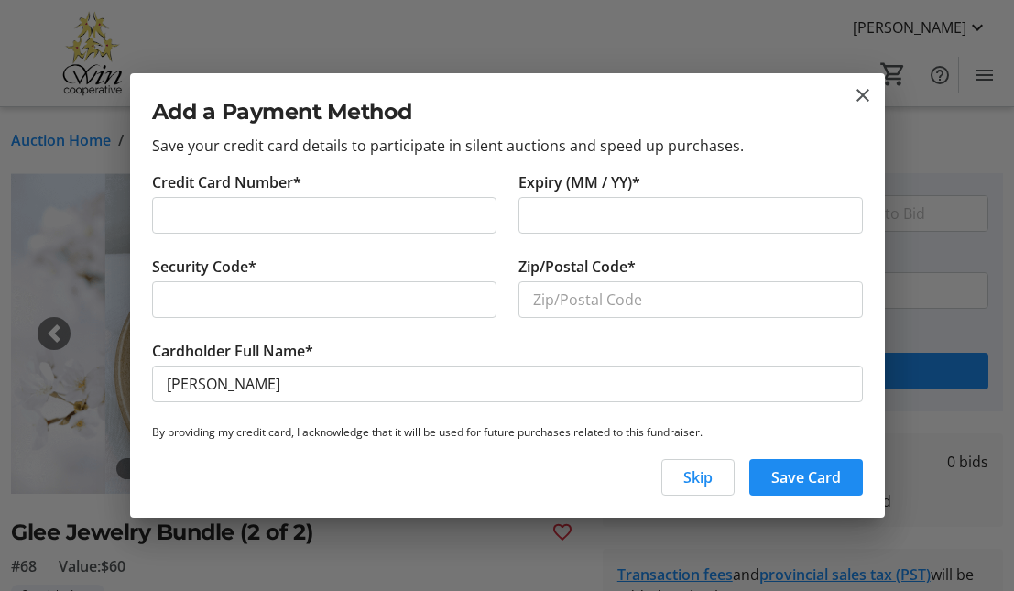
click at [199, 204] on iframe at bounding box center [324, 215] width 315 height 22
click at [856, 100] on mat-icon "close" at bounding box center [863, 95] width 22 height 22
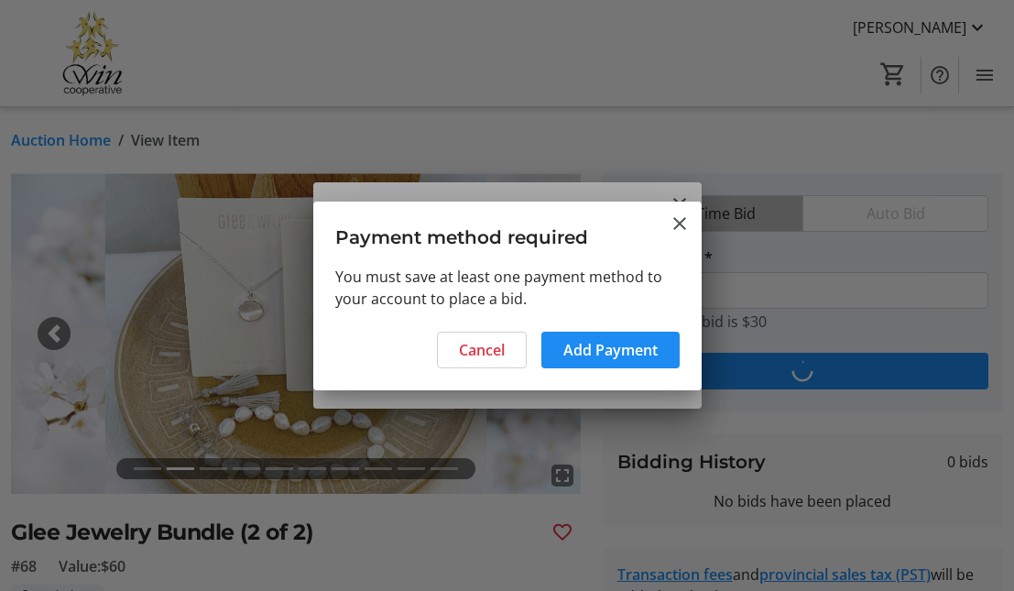
click at [680, 208] on h3 "Payment method required" at bounding box center [507, 232] width 388 height 63
click at [679, 223] on mat-icon "Close" at bounding box center [679, 223] width 22 height 22
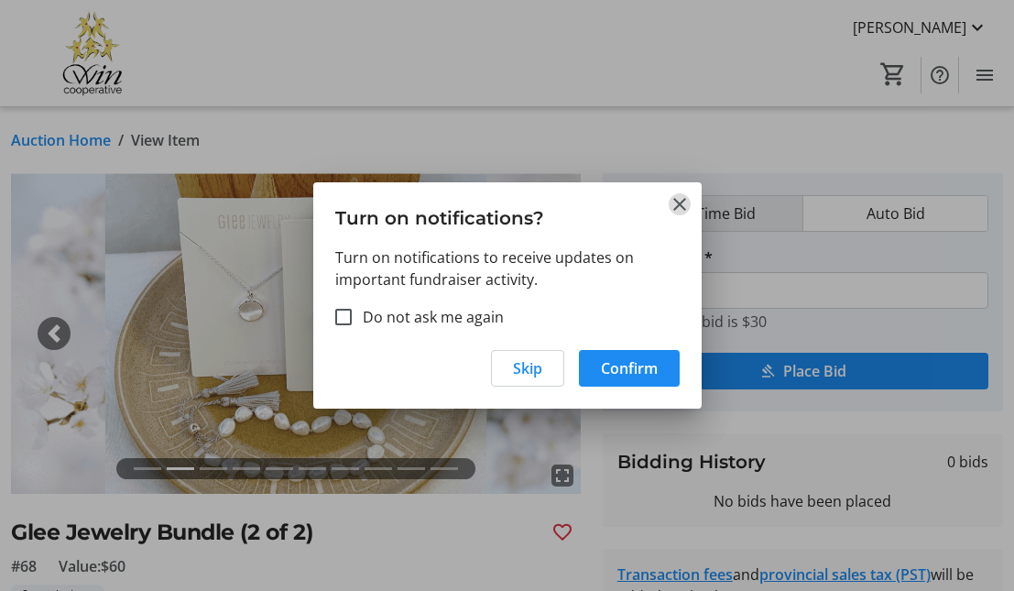
click at [673, 206] on mat-icon "Close" at bounding box center [679, 204] width 22 height 22
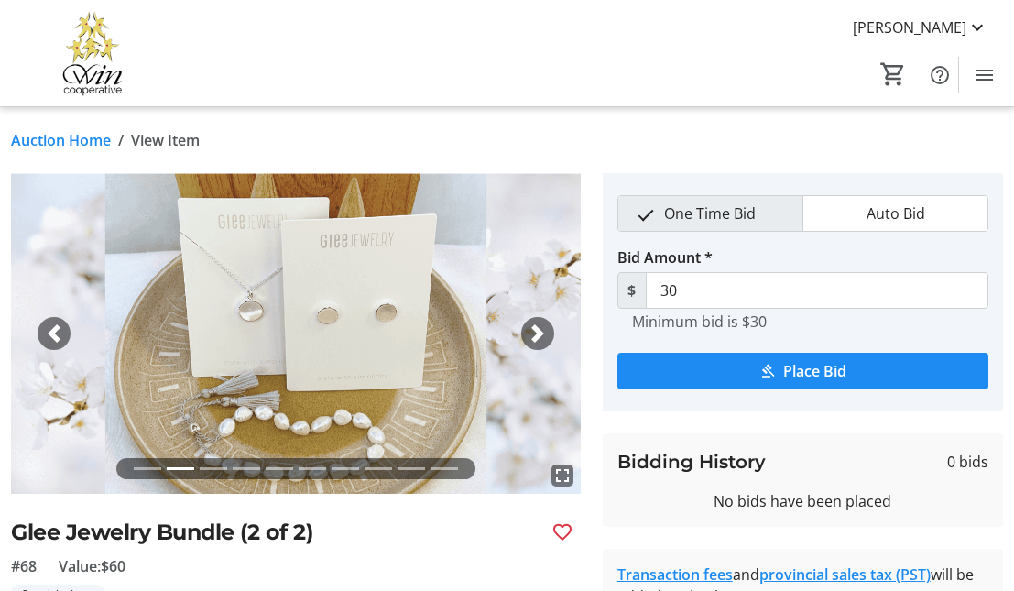
scroll to position [10, 0]
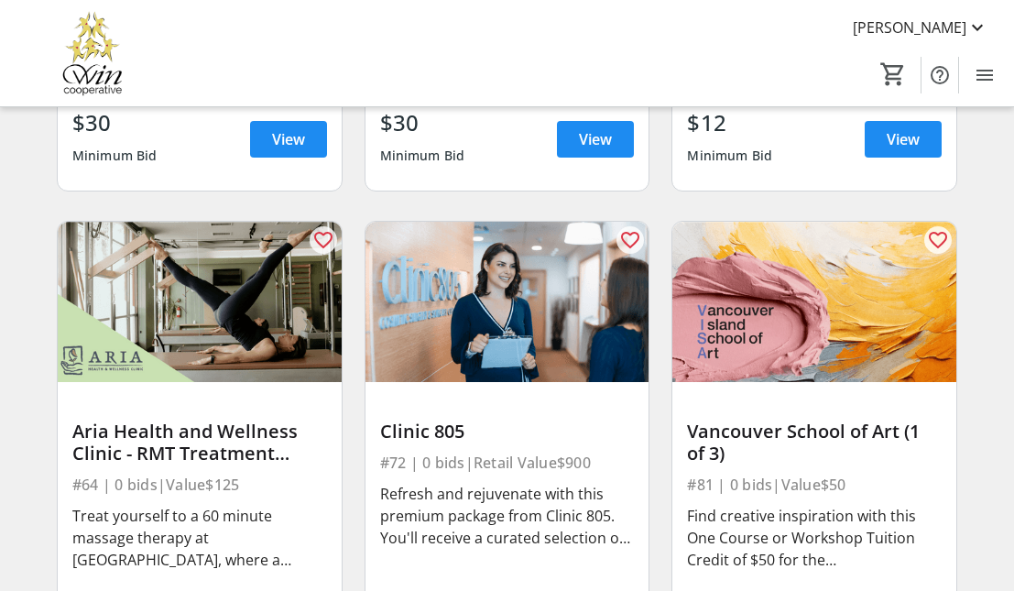
scroll to position [11384, 0]
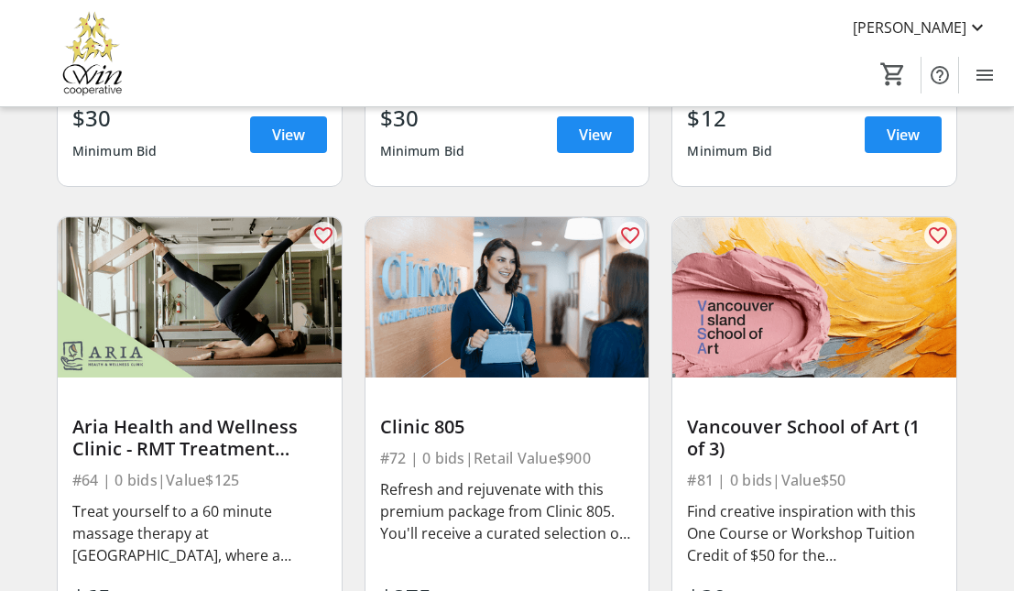
click at [453, 252] on img at bounding box center [507, 296] width 284 height 159
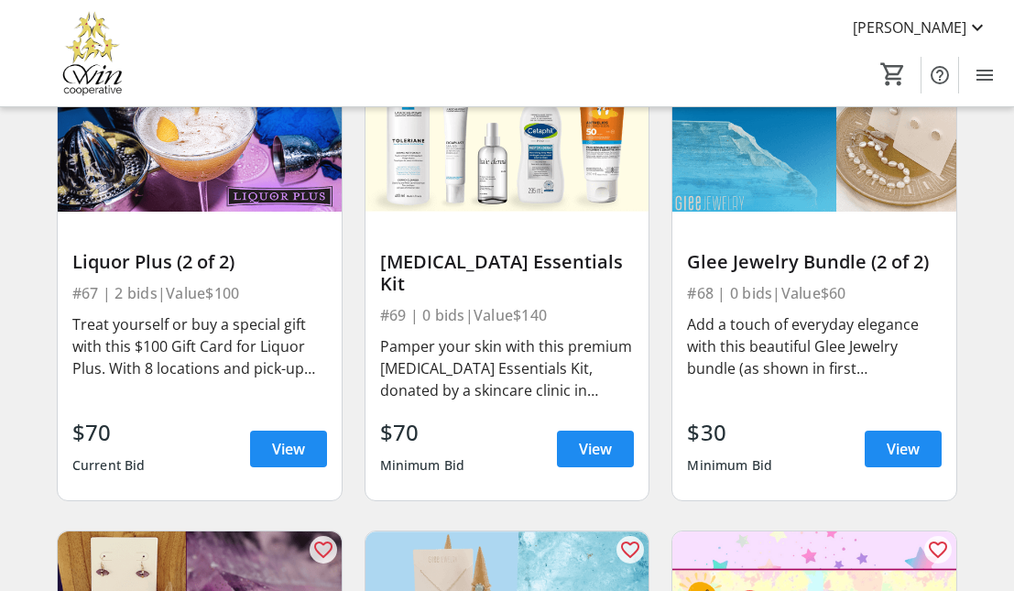
scroll to position [10593, 0]
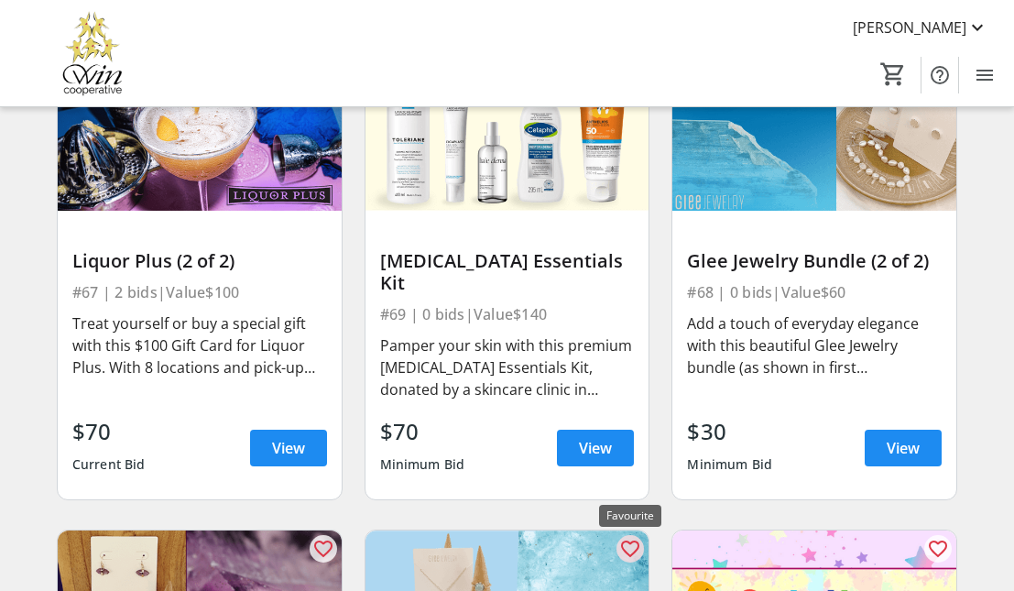
click at [628, 538] on mat-icon "favorite_outline" at bounding box center [630, 549] width 22 height 22
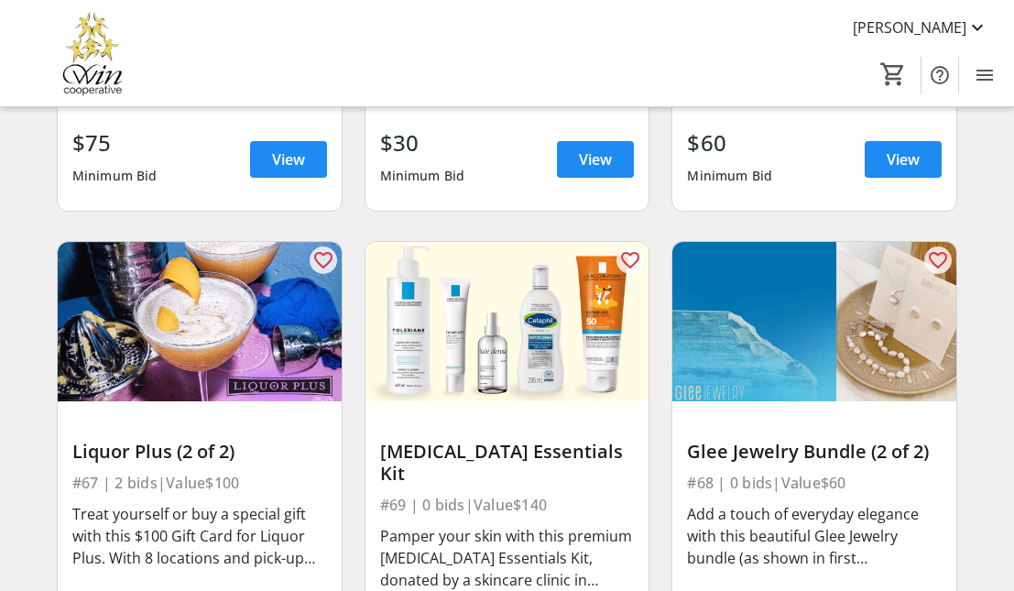
scroll to position [10399, 0]
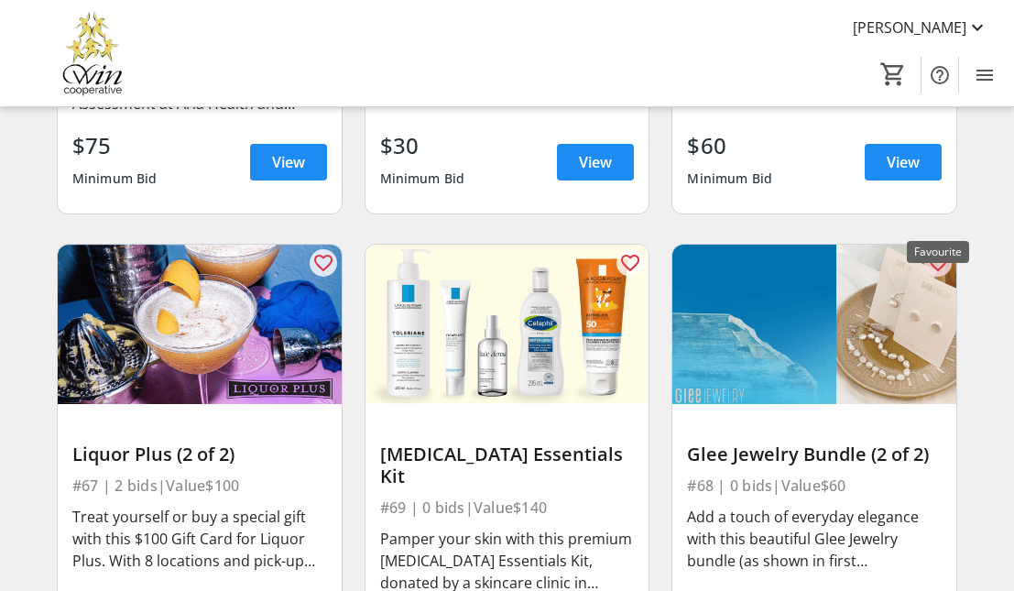
click at [941, 252] on mat-icon "favorite_outline" at bounding box center [938, 263] width 22 height 22
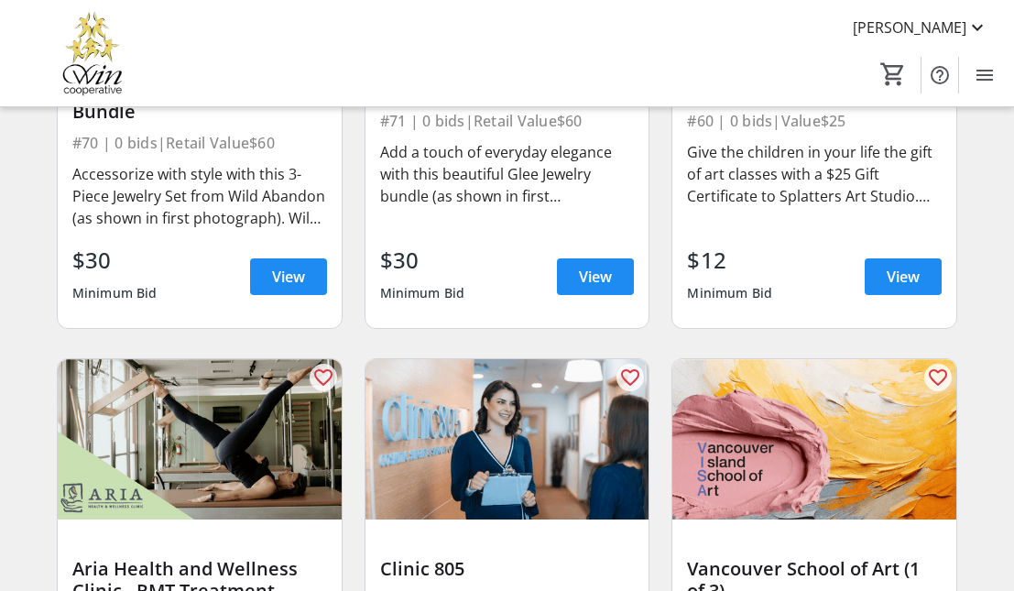
scroll to position [11330, 0]
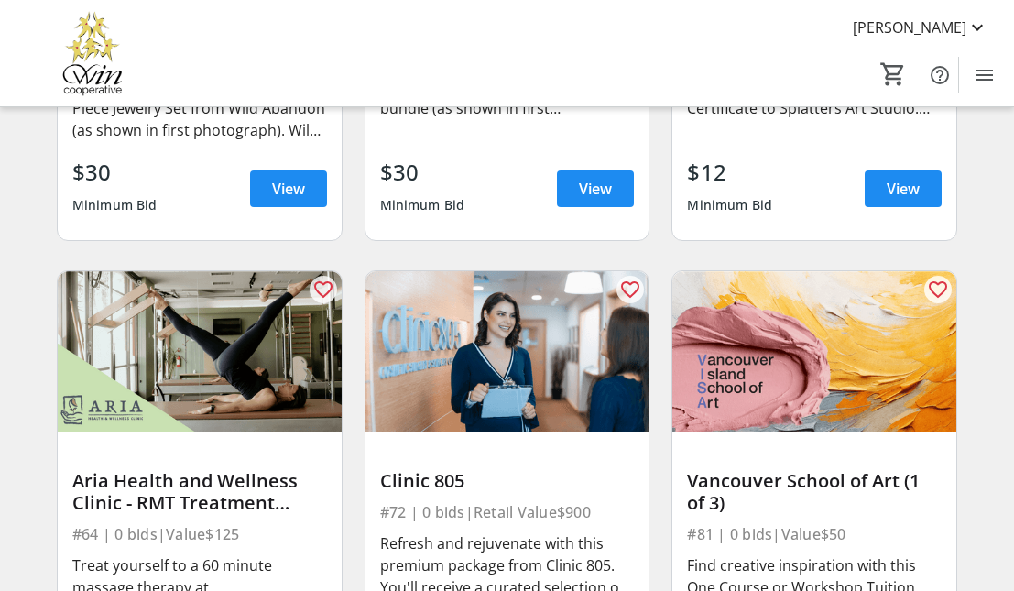
click at [501, 328] on img at bounding box center [507, 350] width 284 height 159
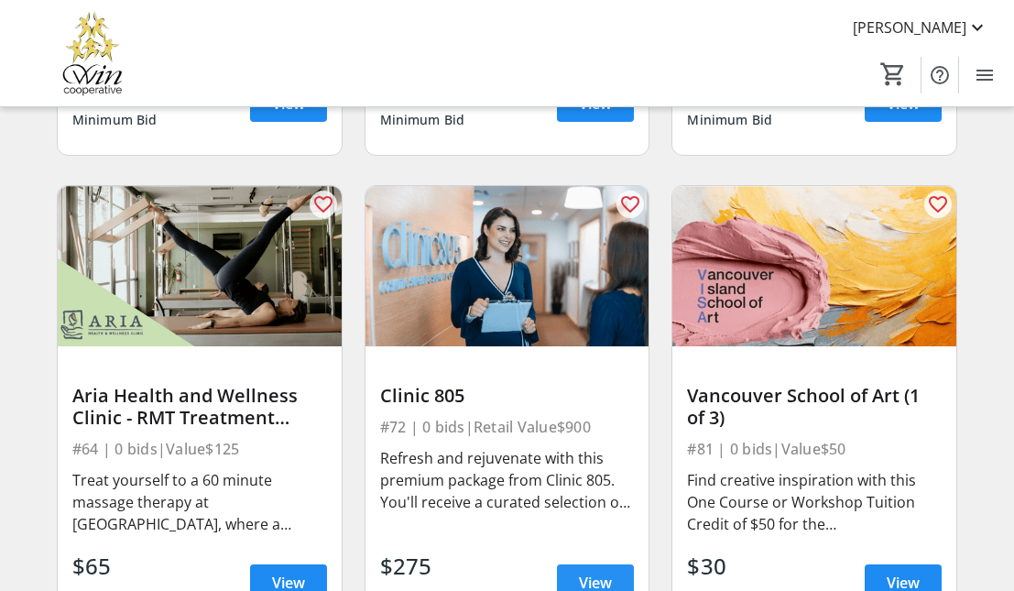
scroll to position [11419, 0]
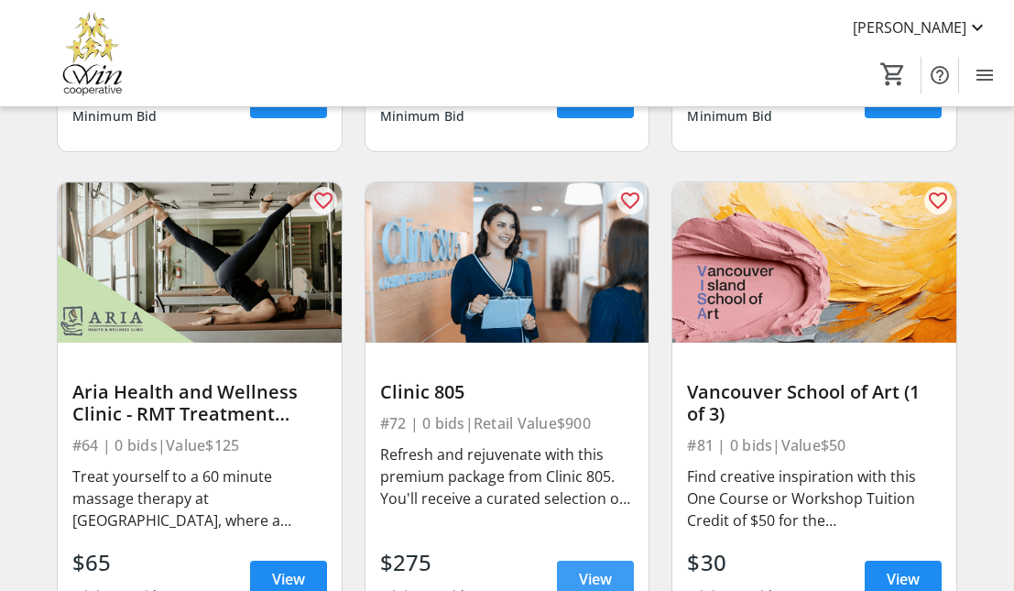
click at [603, 568] on span "View" at bounding box center [595, 579] width 33 height 22
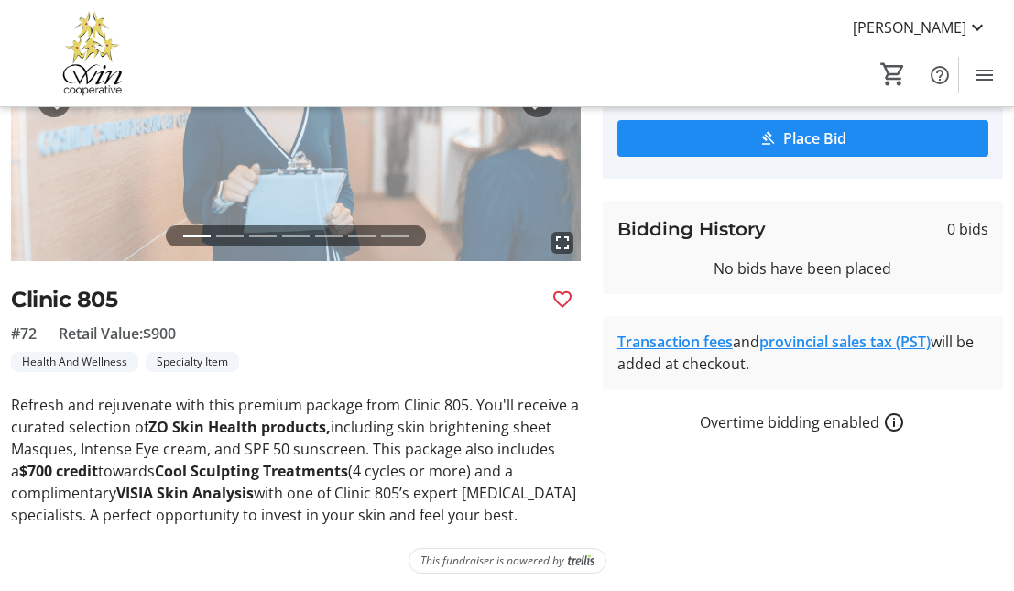
scroll to position [232, 0]
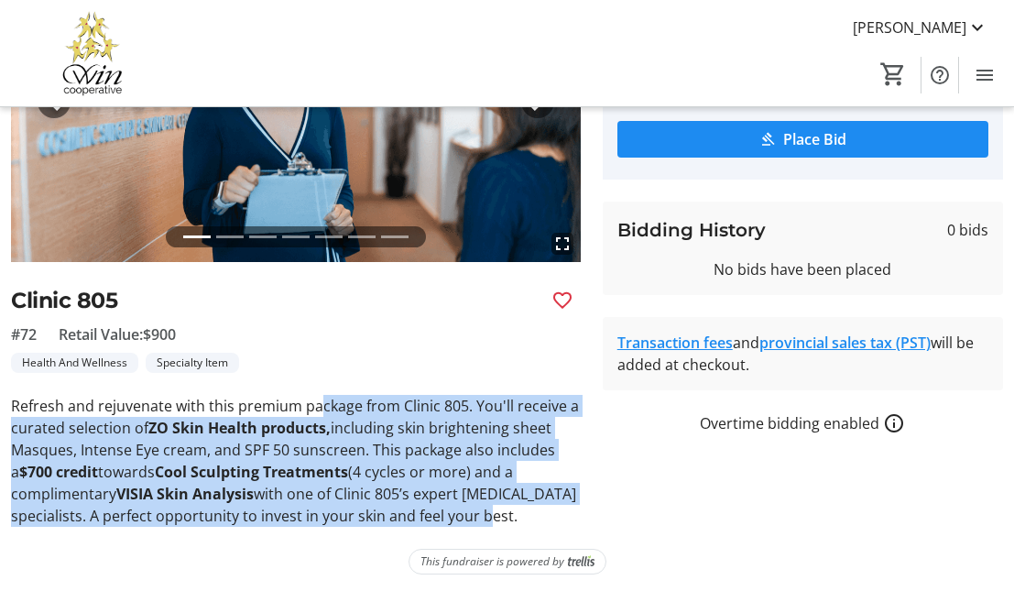
drag, startPoint x: 317, startPoint y: 406, endPoint x: 382, endPoint y: 527, distance: 138.1
click at [382, 527] on div "Auction Home / View Item fullscreen fullscreen fullscreen fullscreen fullscreen…" at bounding box center [507, 235] width 1014 height 721
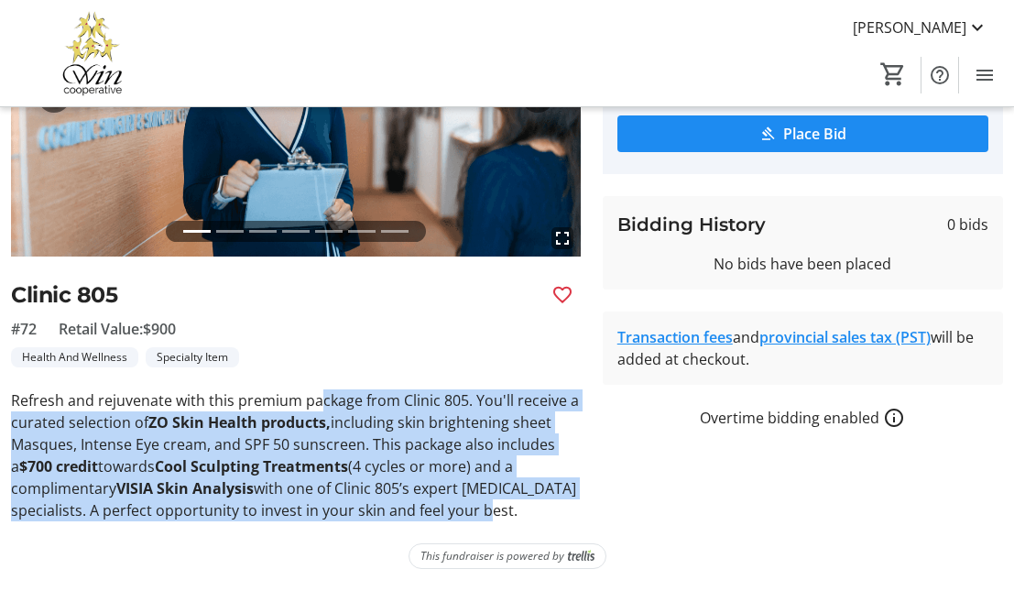
scroll to position [0, 0]
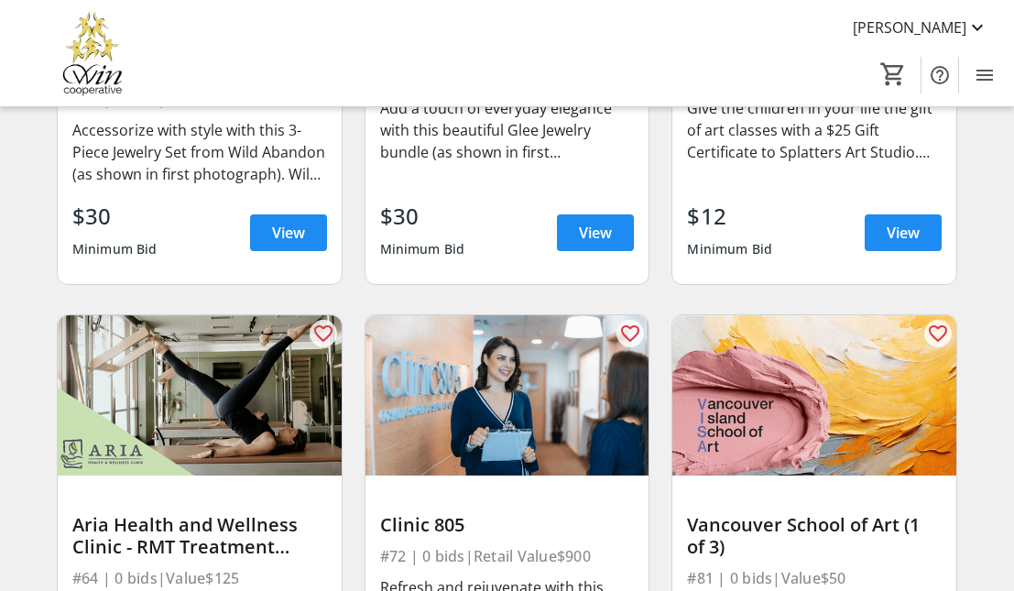
scroll to position [11285, 0]
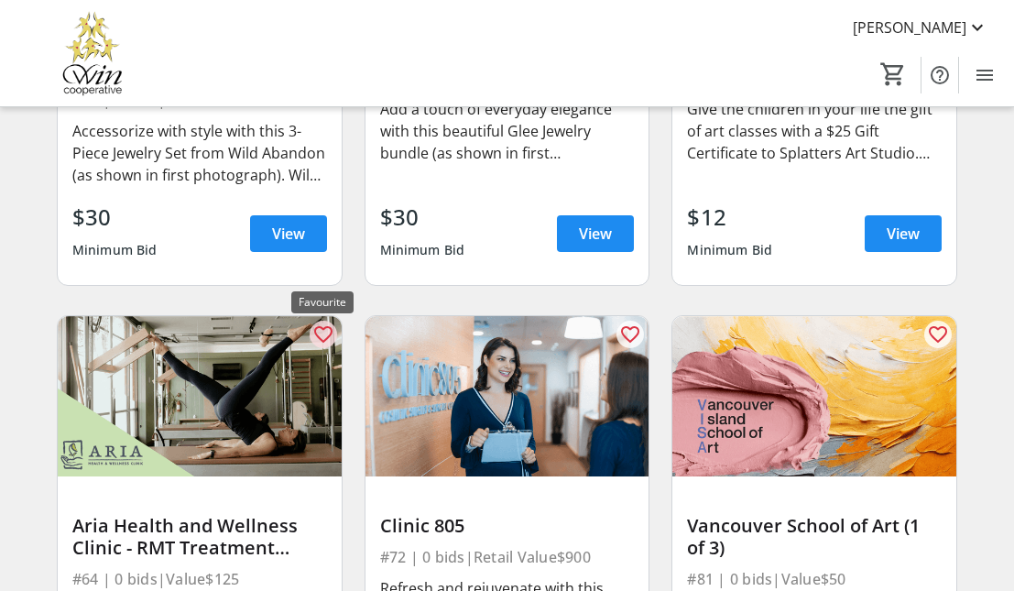
click at [310, 320] on span at bounding box center [322, 333] width 27 height 27
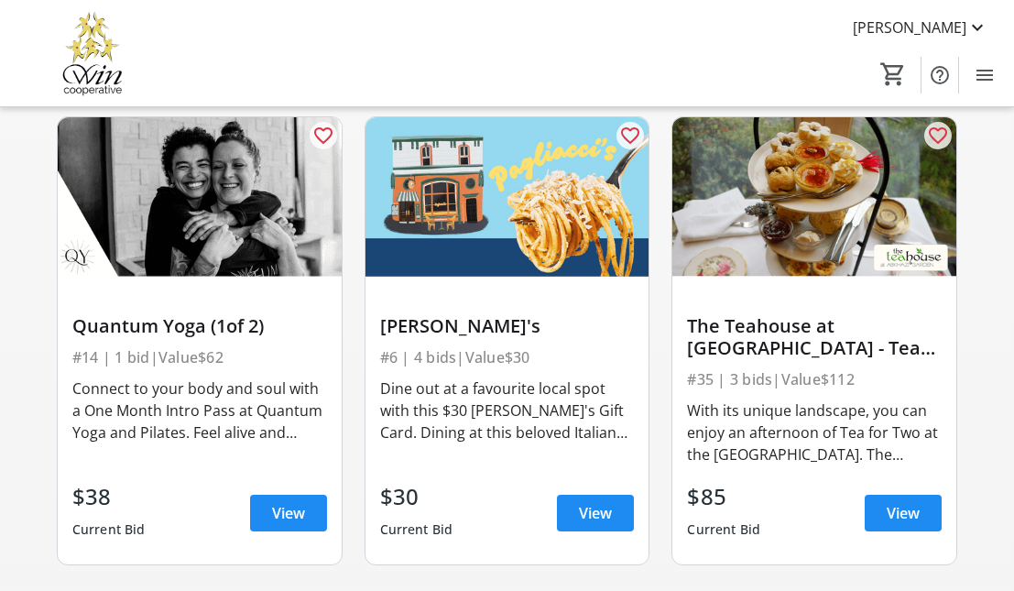
scroll to position [1856, 0]
